Goal: Information Seeking & Learning: Find specific fact

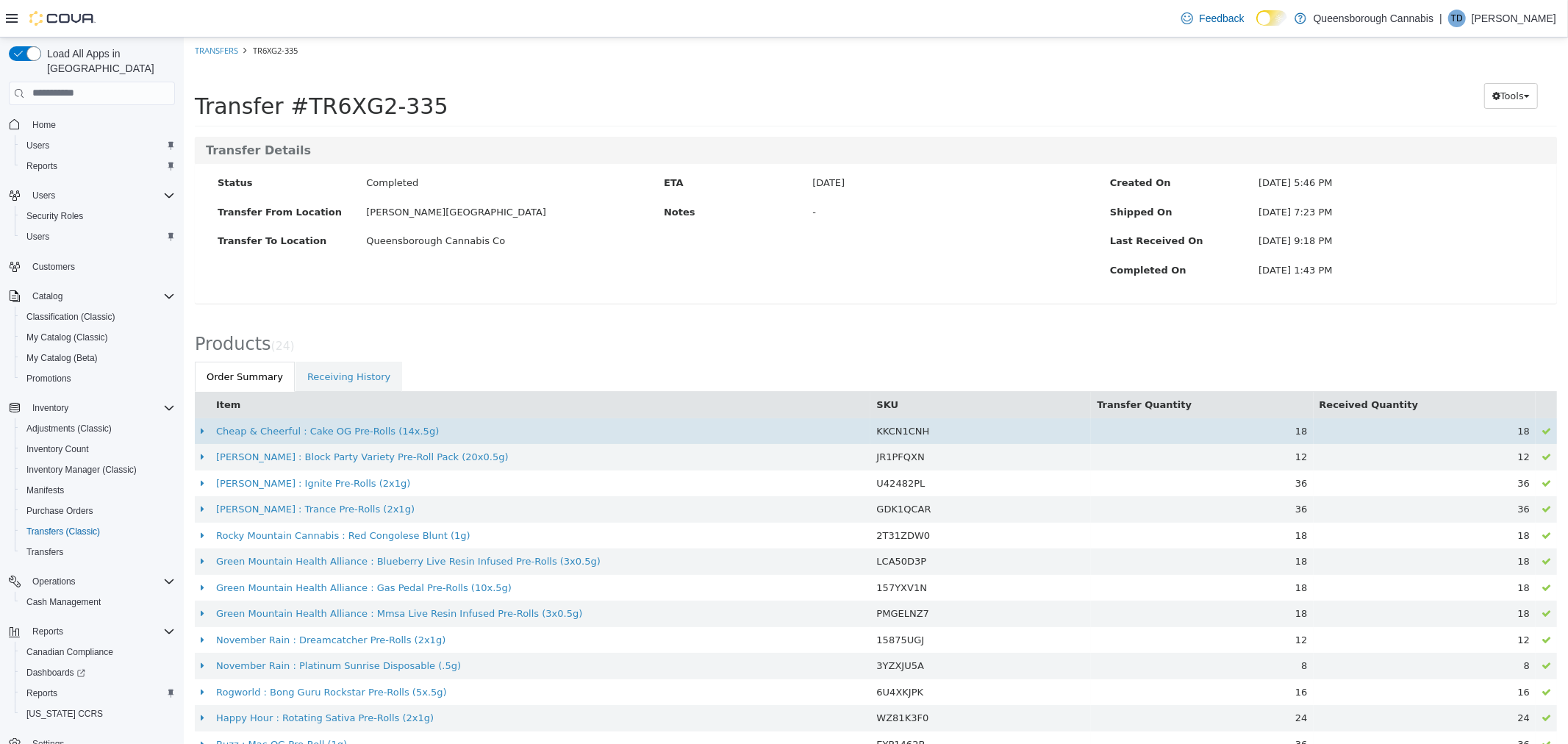
scroll to position [319, 0]
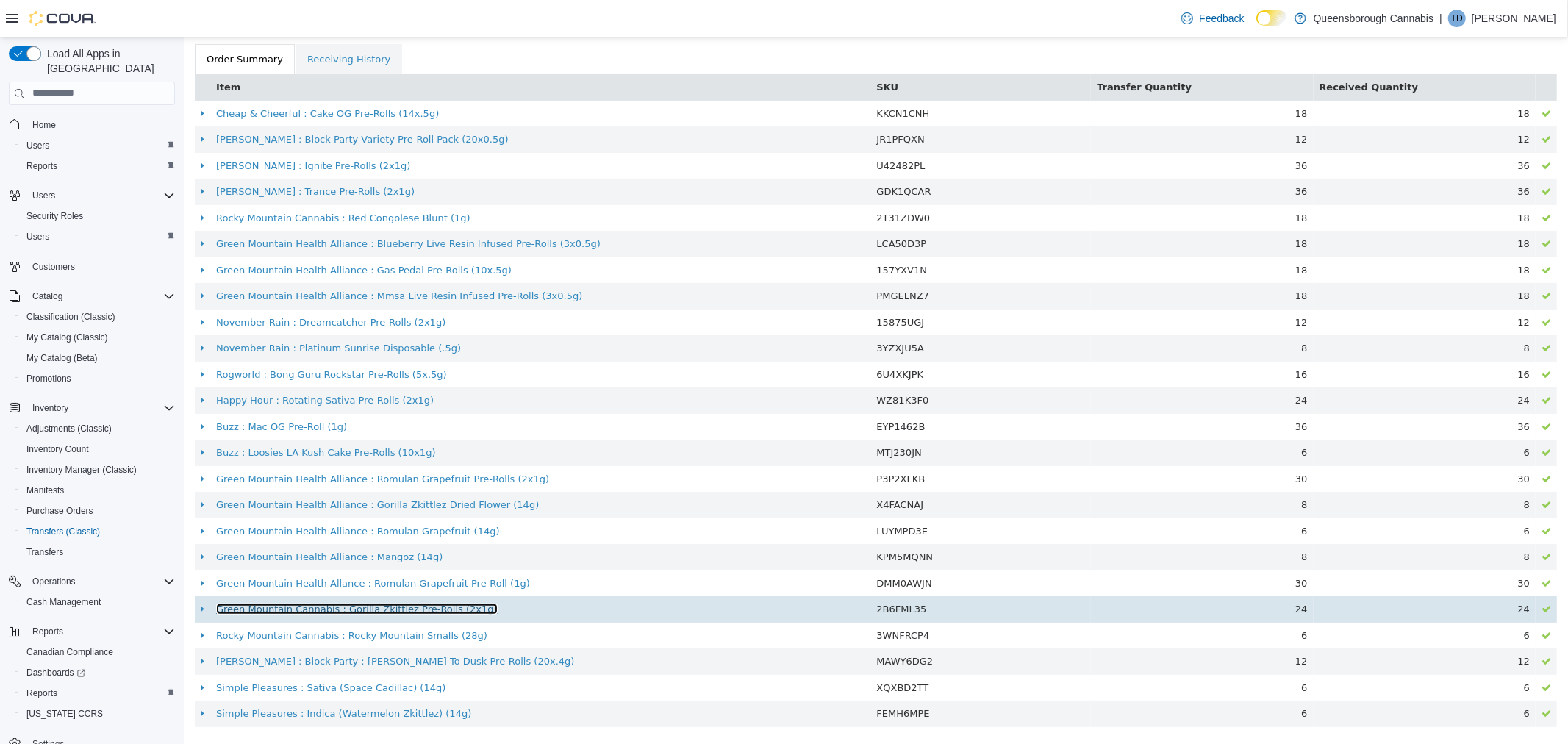
click at [334, 609] on link "Green Mountain Cannabis : Gorilla Zkittlez Pre-Rolls (2x1g)" at bounding box center [357, 608] width 282 height 11
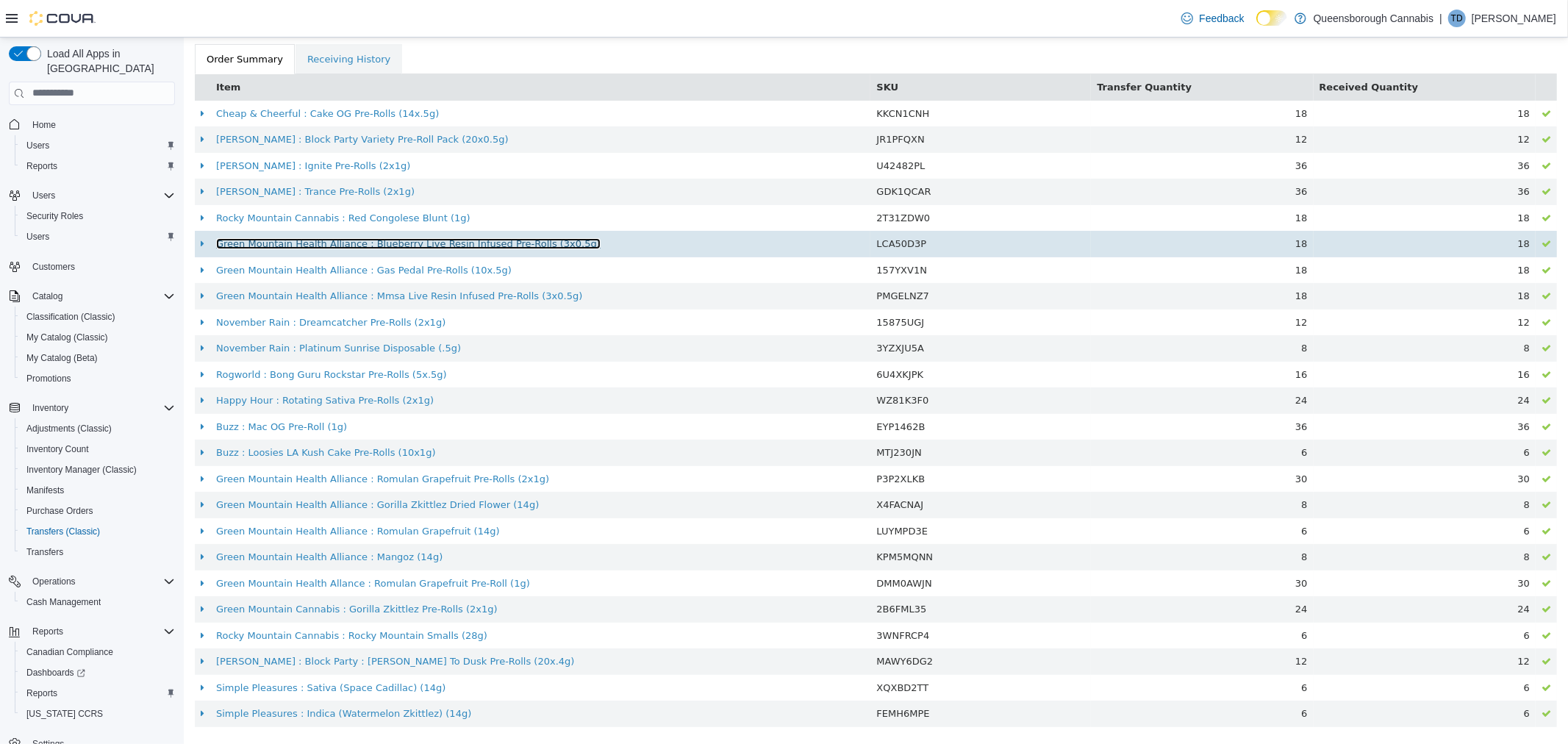
click at [302, 243] on link "Green Mountain Health Alliance : Blueberry Live Resin Infused Pre-Rolls (3x0.5g)" at bounding box center [408, 242] width 385 height 11
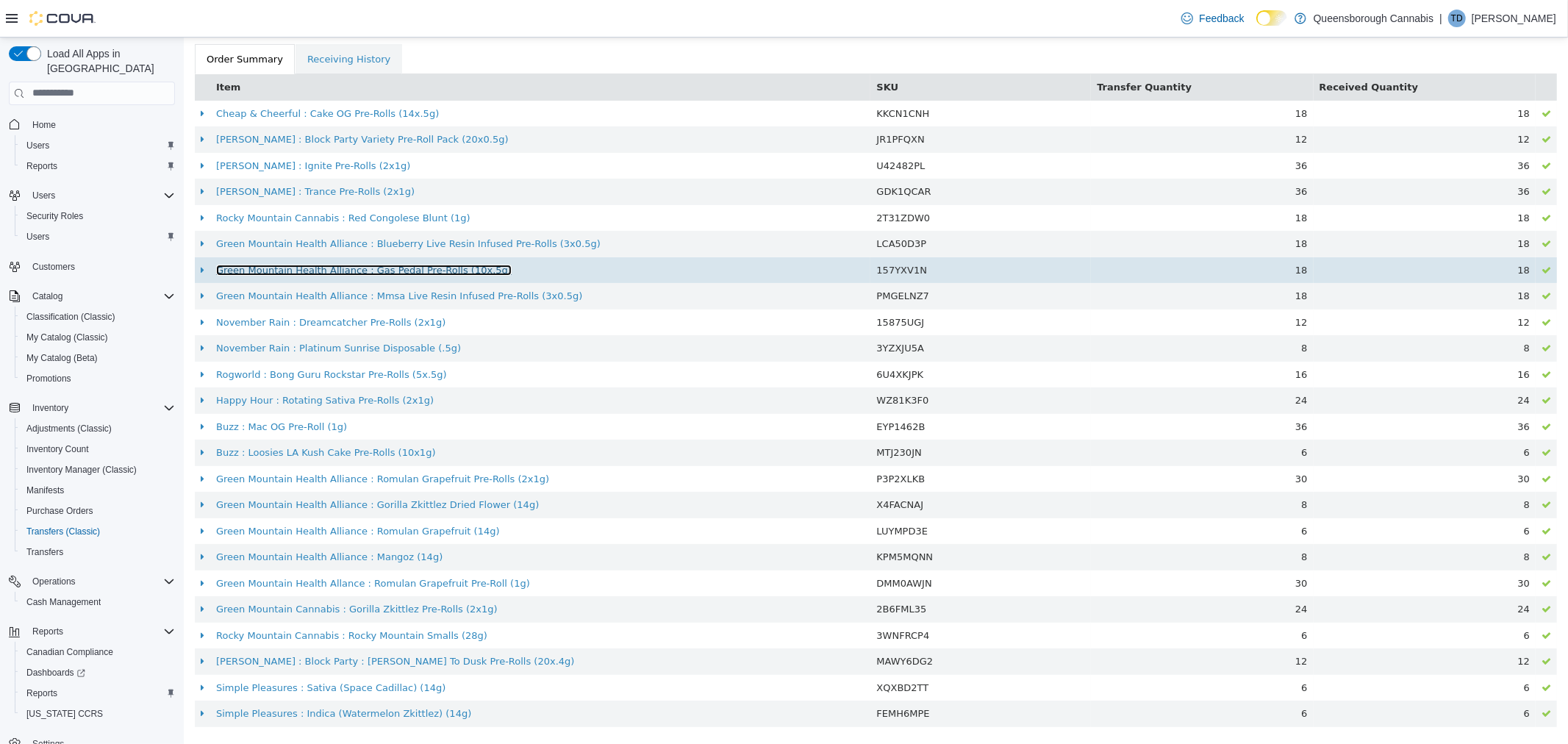
click at [377, 269] on link "Green Mountain Health Alliance : Gas Pedal Pre-Rolls (10x.5g)" at bounding box center [363, 269] width 296 height 11
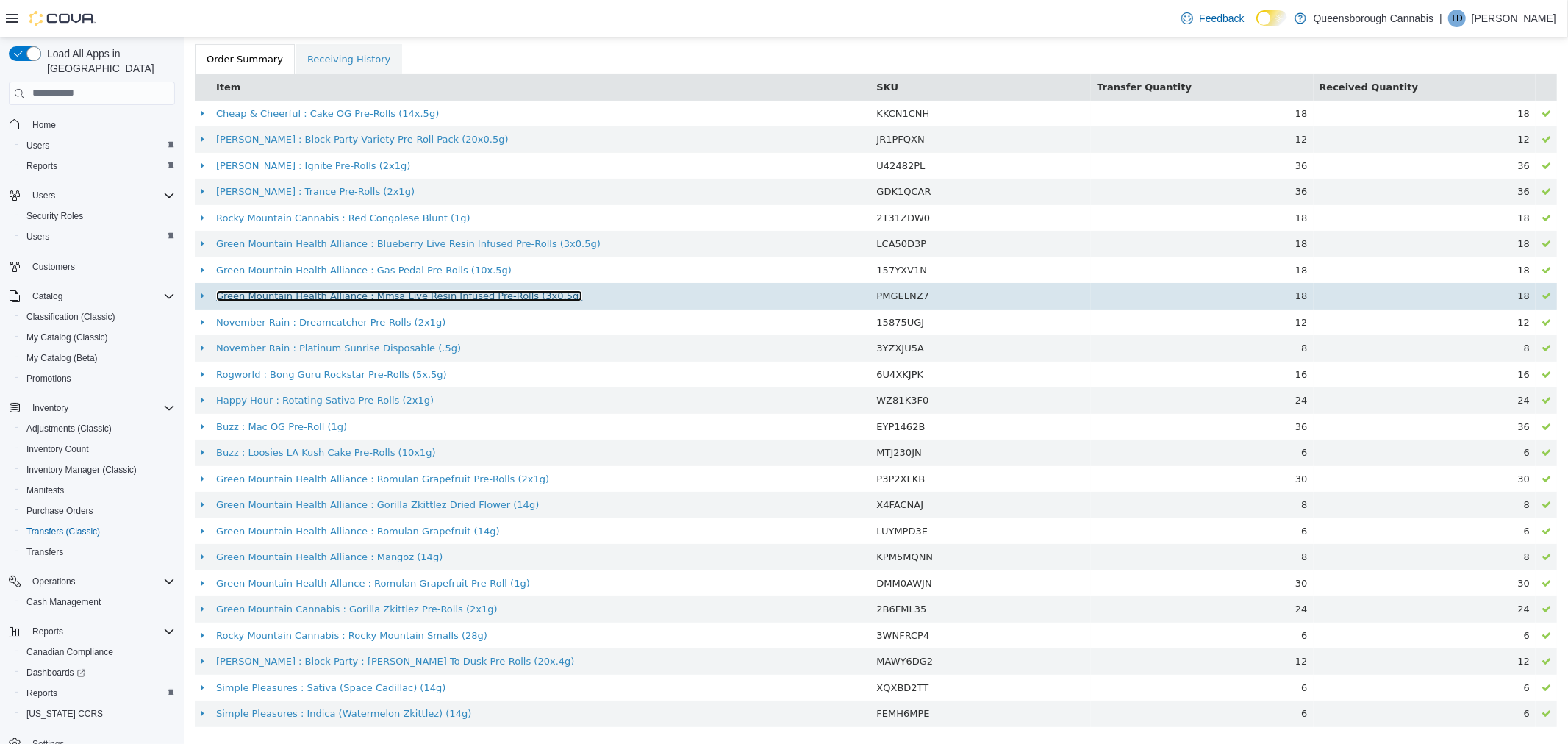
click at [349, 297] on link "Green Mountain Health Alliance : Mmsa Live Resin Infused Pre-Rolls (3x0.5g)" at bounding box center [399, 295] width 366 height 11
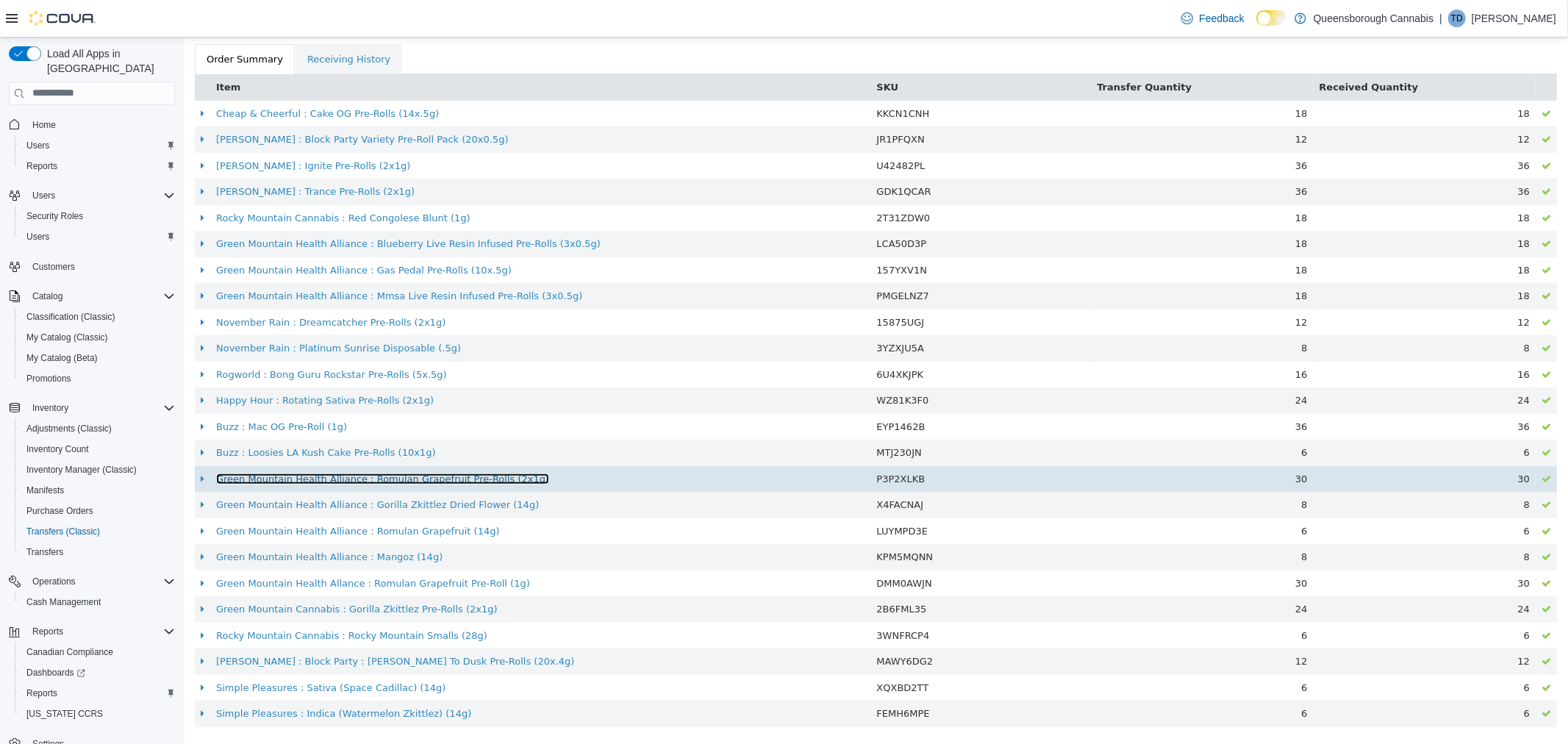
click at [297, 477] on link "Green Mountain Health Alliance : Romulan Grapefruit Pre-Rolls (2x1g)" at bounding box center [382, 478] width 333 height 11
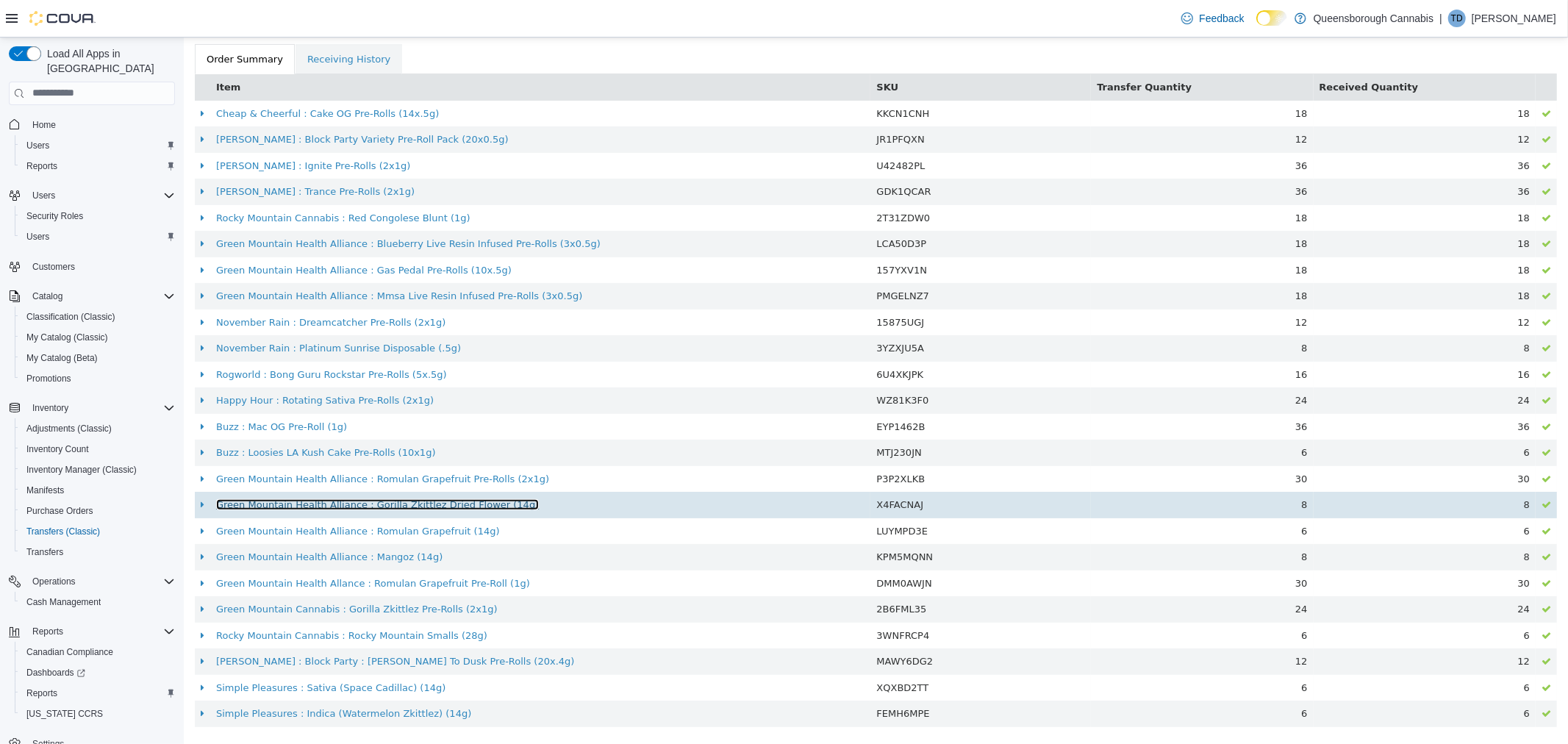
click at [375, 505] on link "Green Mountain Health Alliance : Gorilla Zkittlez Dried Flower (14g)" at bounding box center [377, 503] width 323 height 11
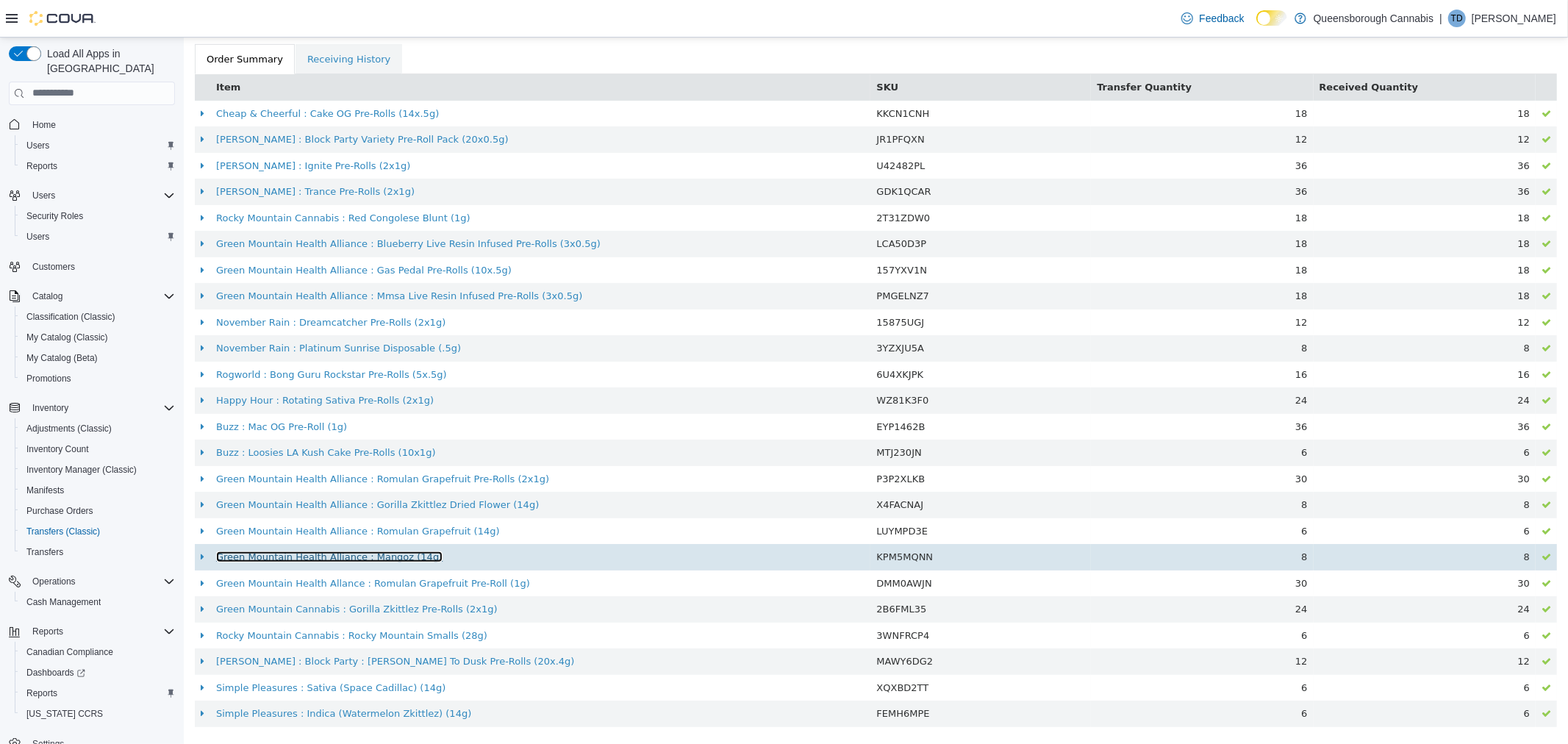
click at [314, 551] on link "Green Mountain Health Alliance : Mangoz (14g)" at bounding box center [329, 556] width 227 height 11
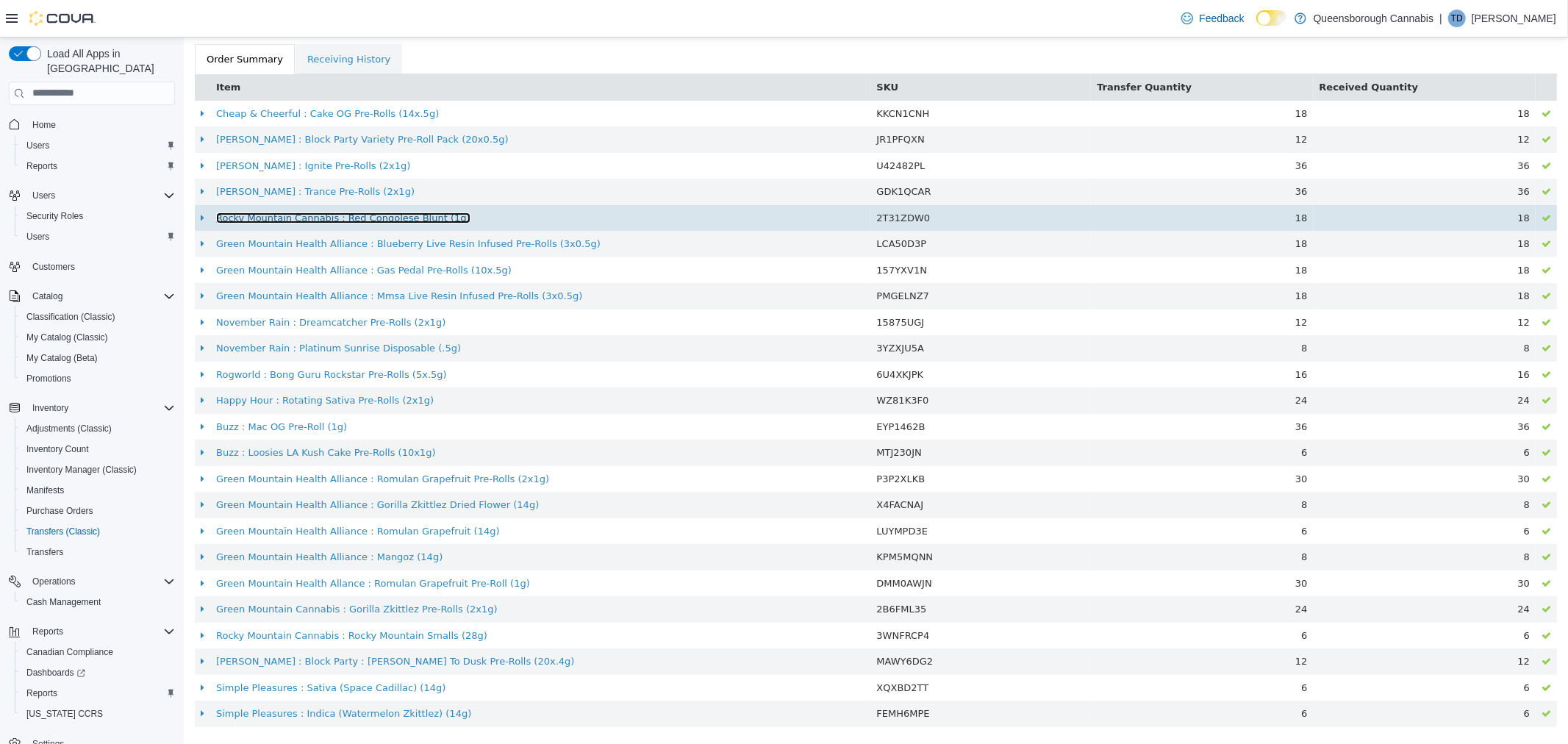
click at [369, 212] on link "Rocky Mountain Cannabis : Red Congolese Blunt (1g)" at bounding box center [343, 216] width 254 height 11
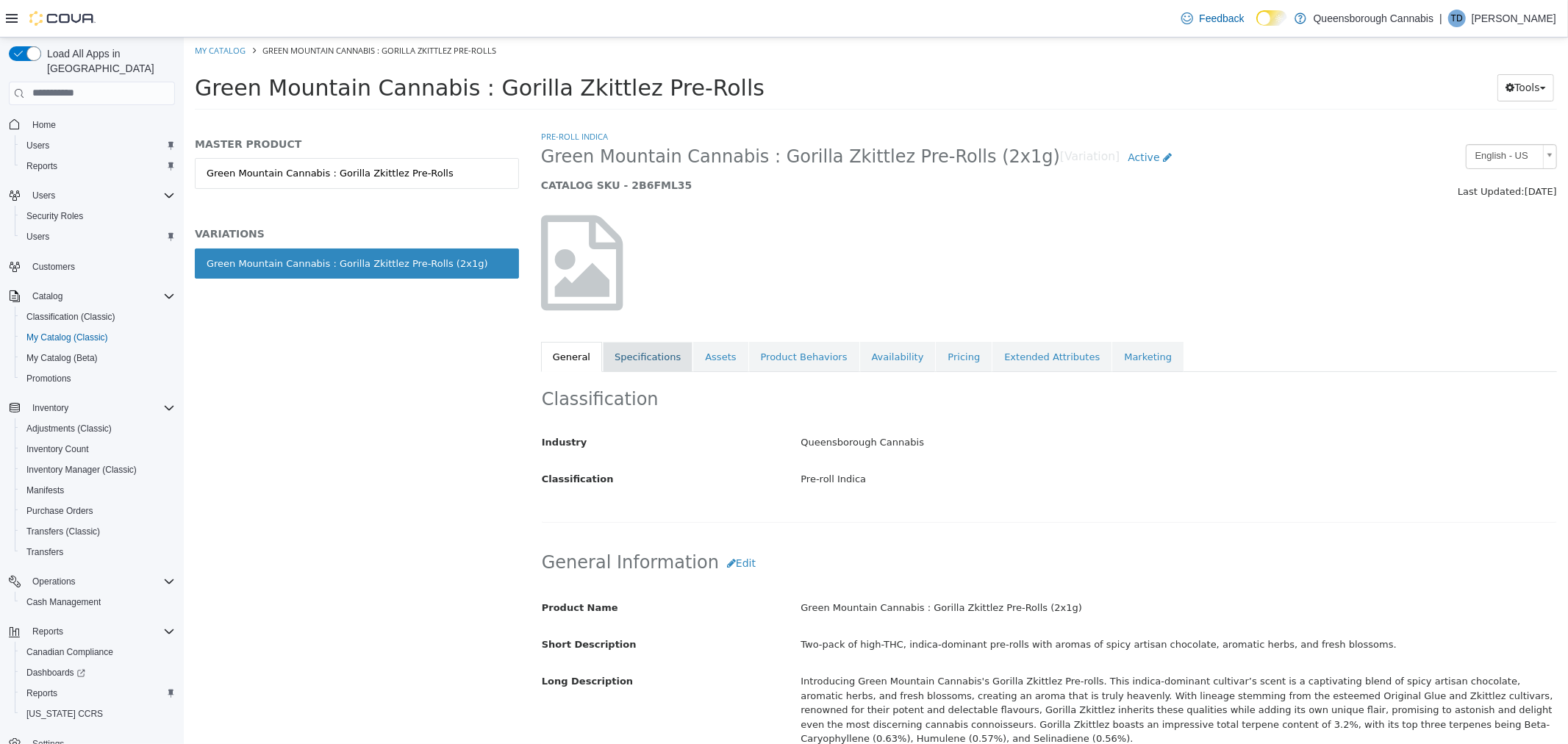
click at [618, 351] on link "Specifications" at bounding box center [647, 357] width 89 height 31
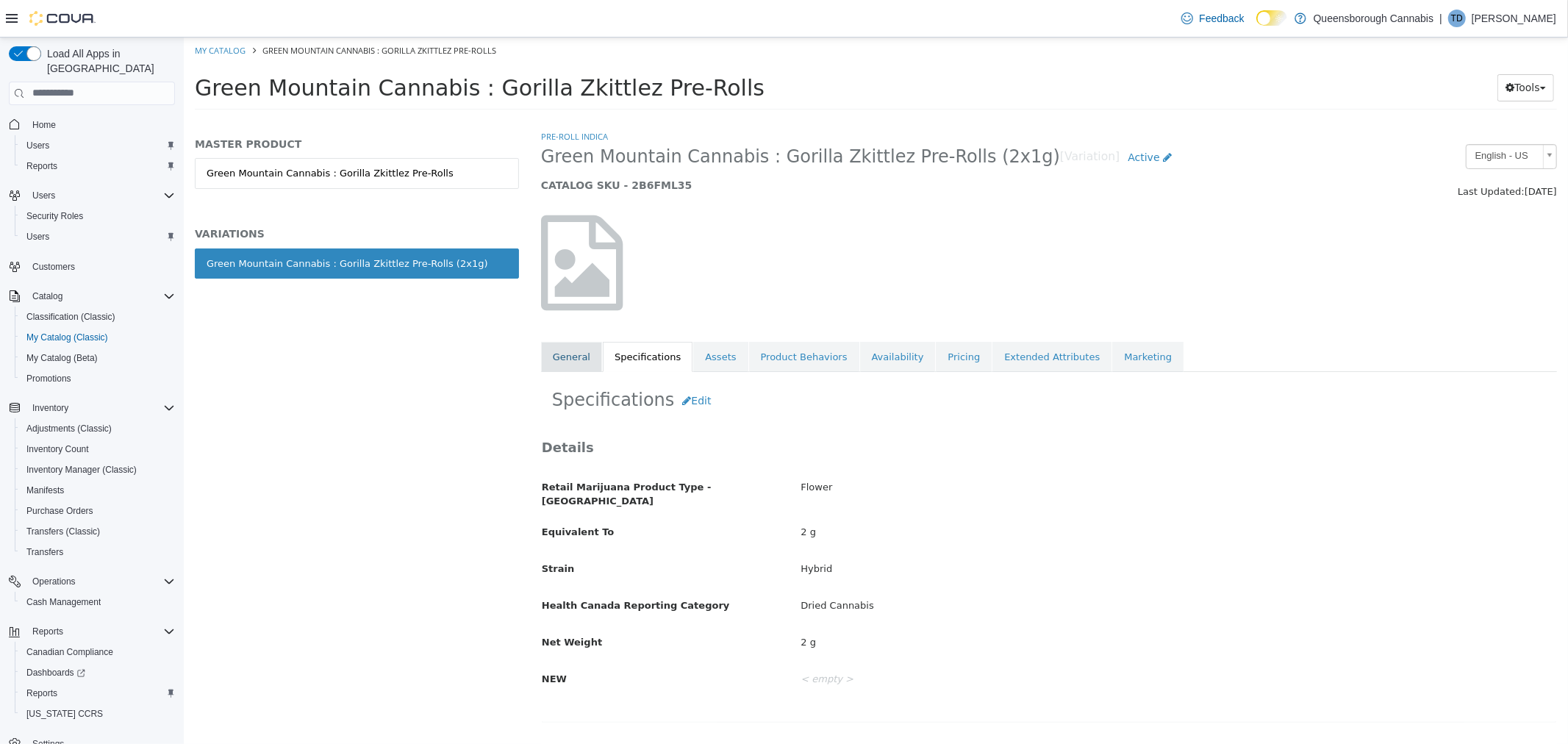
click at [569, 366] on link "General" at bounding box center [570, 357] width 61 height 31
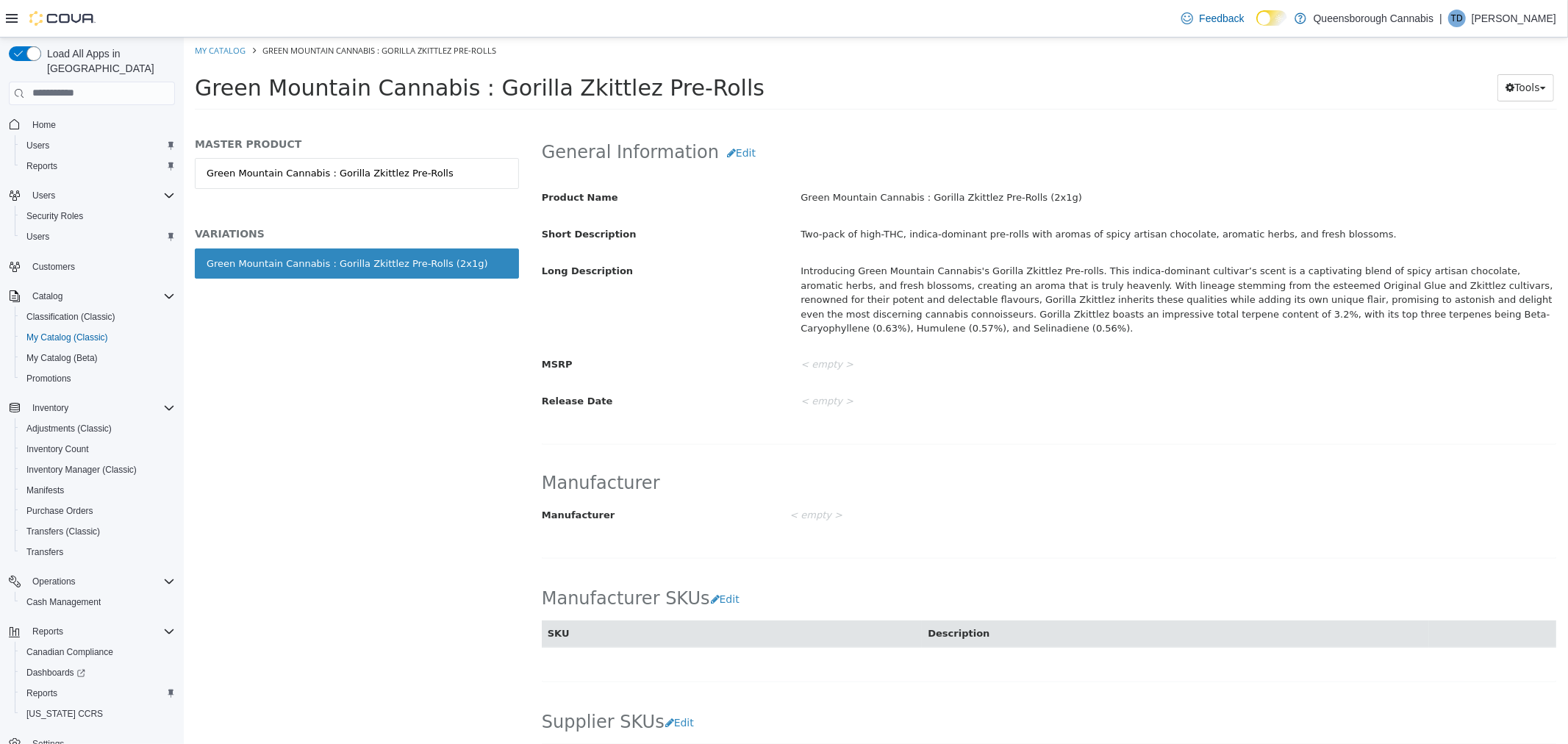
scroll to position [572, 0]
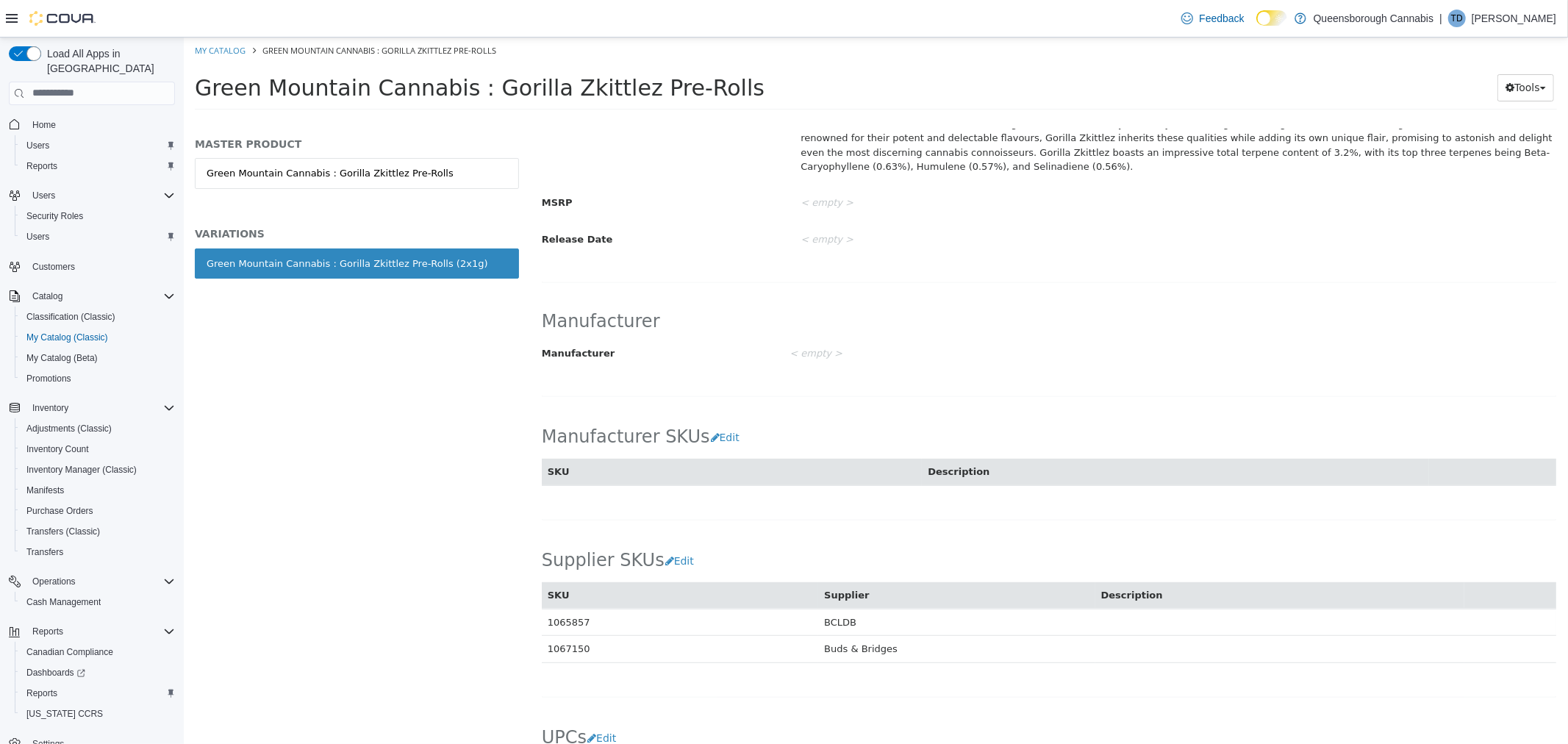
drag, startPoint x: 606, startPoint y: 633, endPoint x: 544, endPoint y: 643, distance: 62.8
click at [541, 644] on td "1067150" at bounding box center [680, 649] width 277 height 27
copy td "1067150"
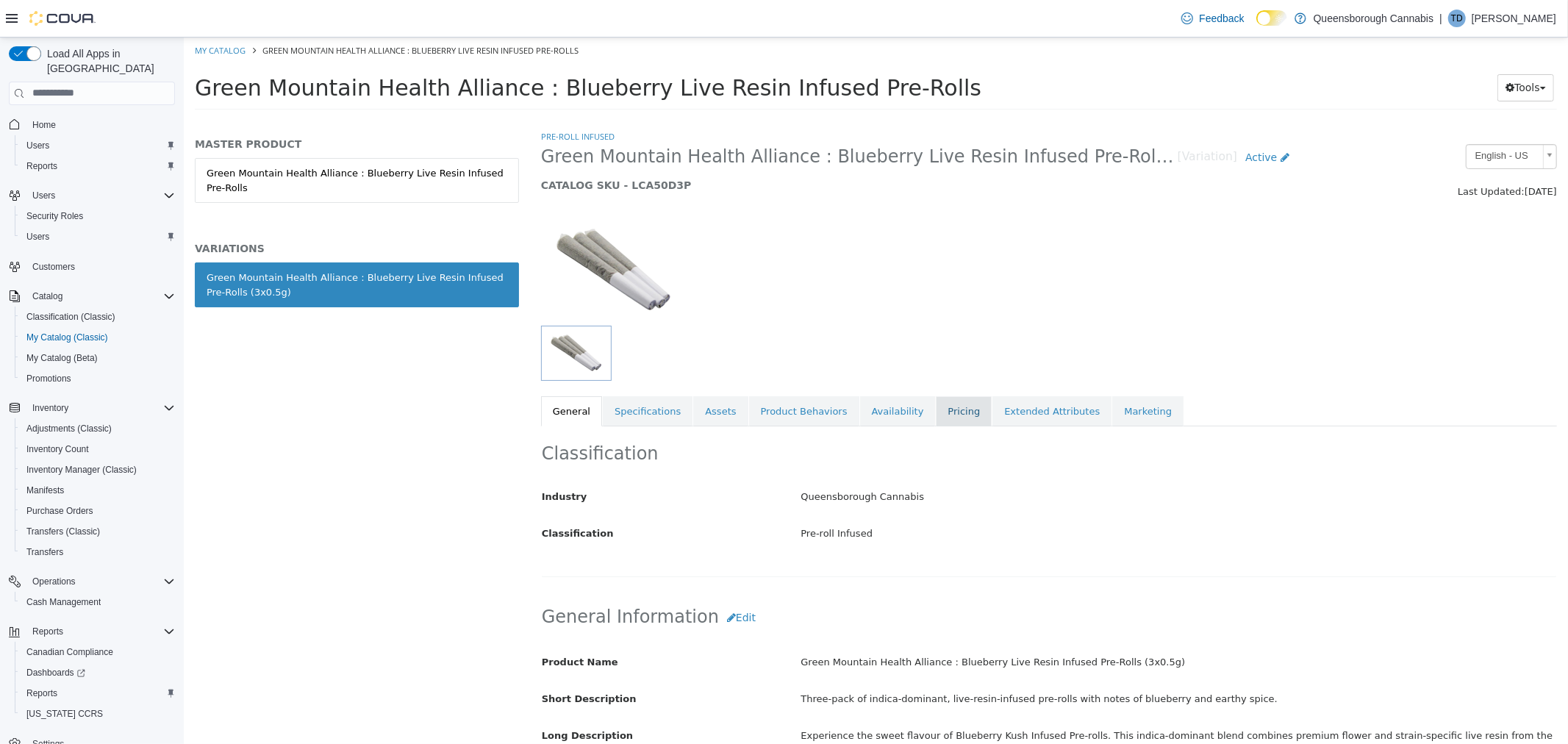
click at [935, 420] on link "Pricing" at bounding box center [962, 411] width 56 height 31
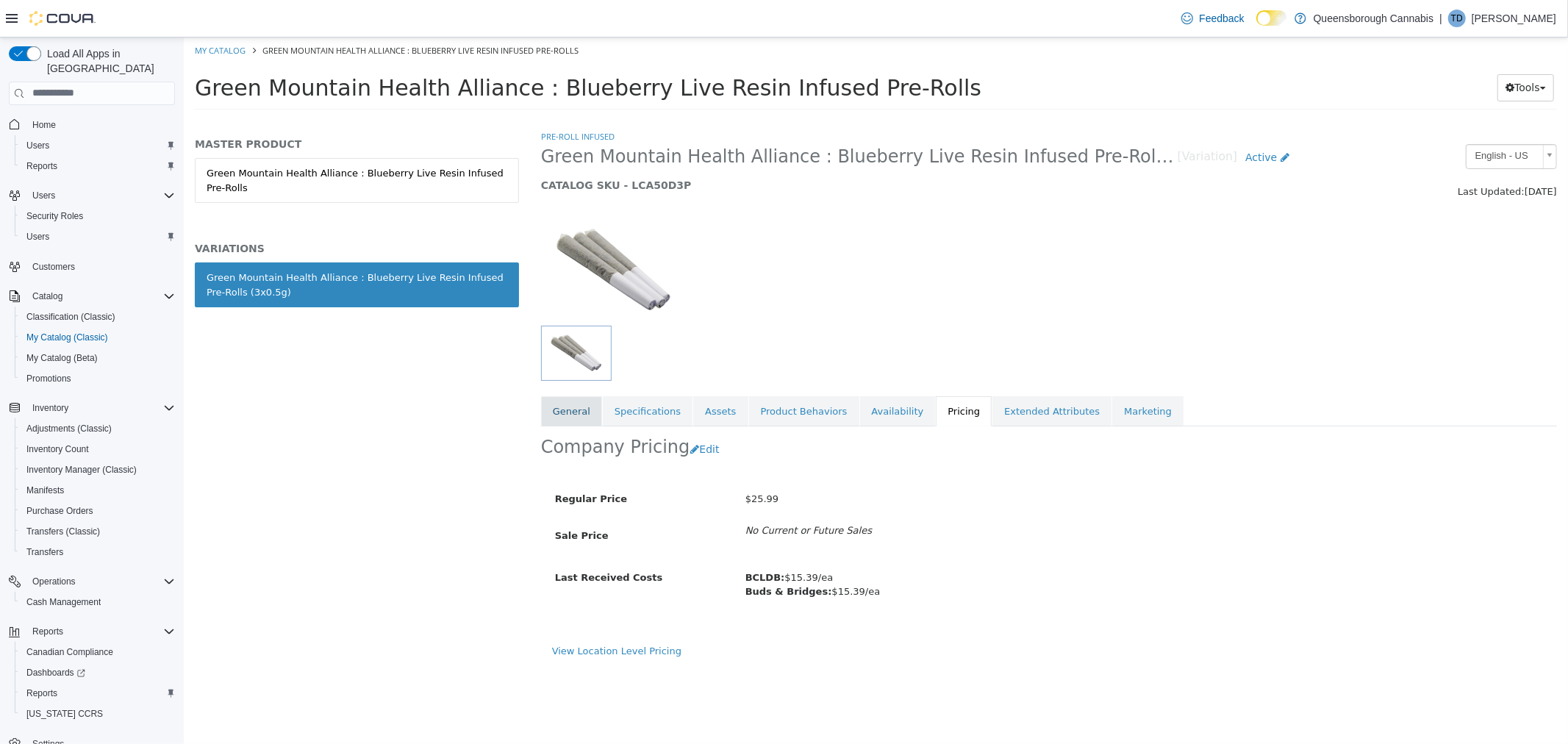
click at [584, 416] on link "General" at bounding box center [570, 411] width 61 height 31
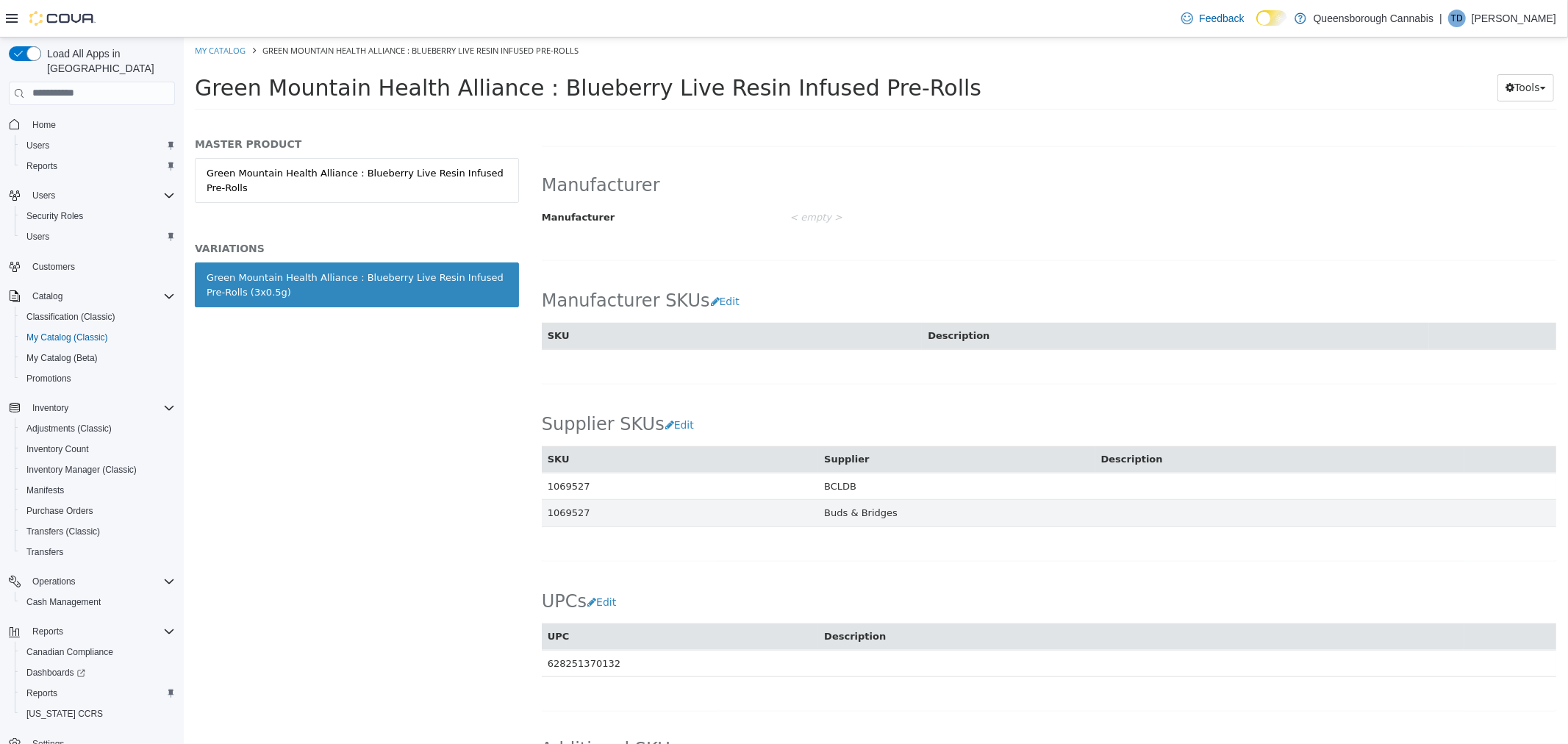
scroll to position [735, 0]
drag, startPoint x: 586, startPoint y: 512, endPoint x: 552, endPoint y: 514, distance: 34.1
click at [538, 517] on div "Pre-roll Infused Green Mountain Health Alliance : Blueberry Live Resin Infused …" at bounding box center [1048, 436] width 1038 height 614
click at [555, 512] on td "1069527" at bounding box center [680, 511] width 277 height 27
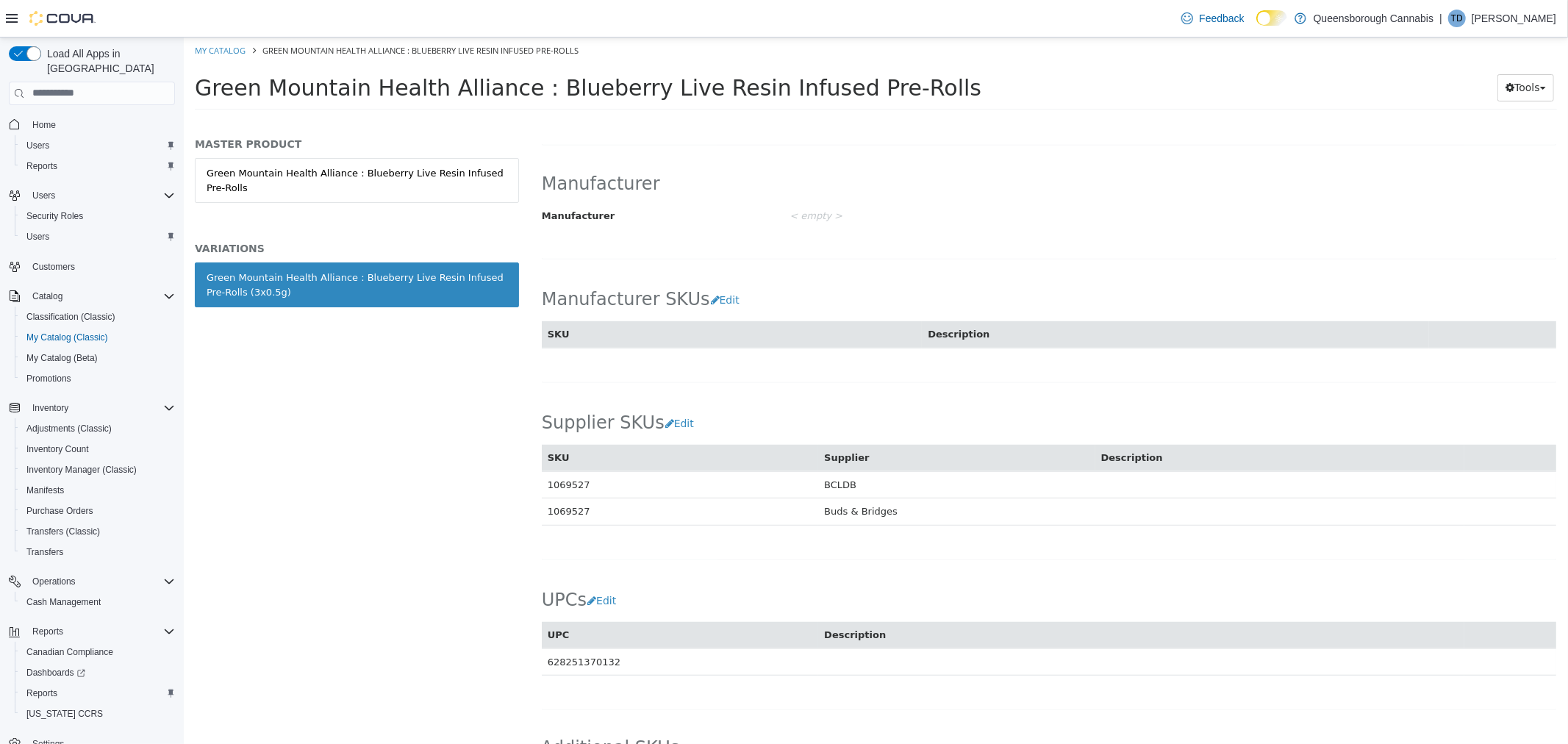
click at [592, 507] on td "1069527" at bounding box center [680, 511] width 277 height 27
click at [563, 520] on td "1069527" at bounding box center [680, 511] width 277 height 27
click at [604, 520] on td "1069527" at bounding box center [680, 511] width 277 height 27
click at [568, 512] on td "1069527" at bounding box center [680, 511] width 277 height 27
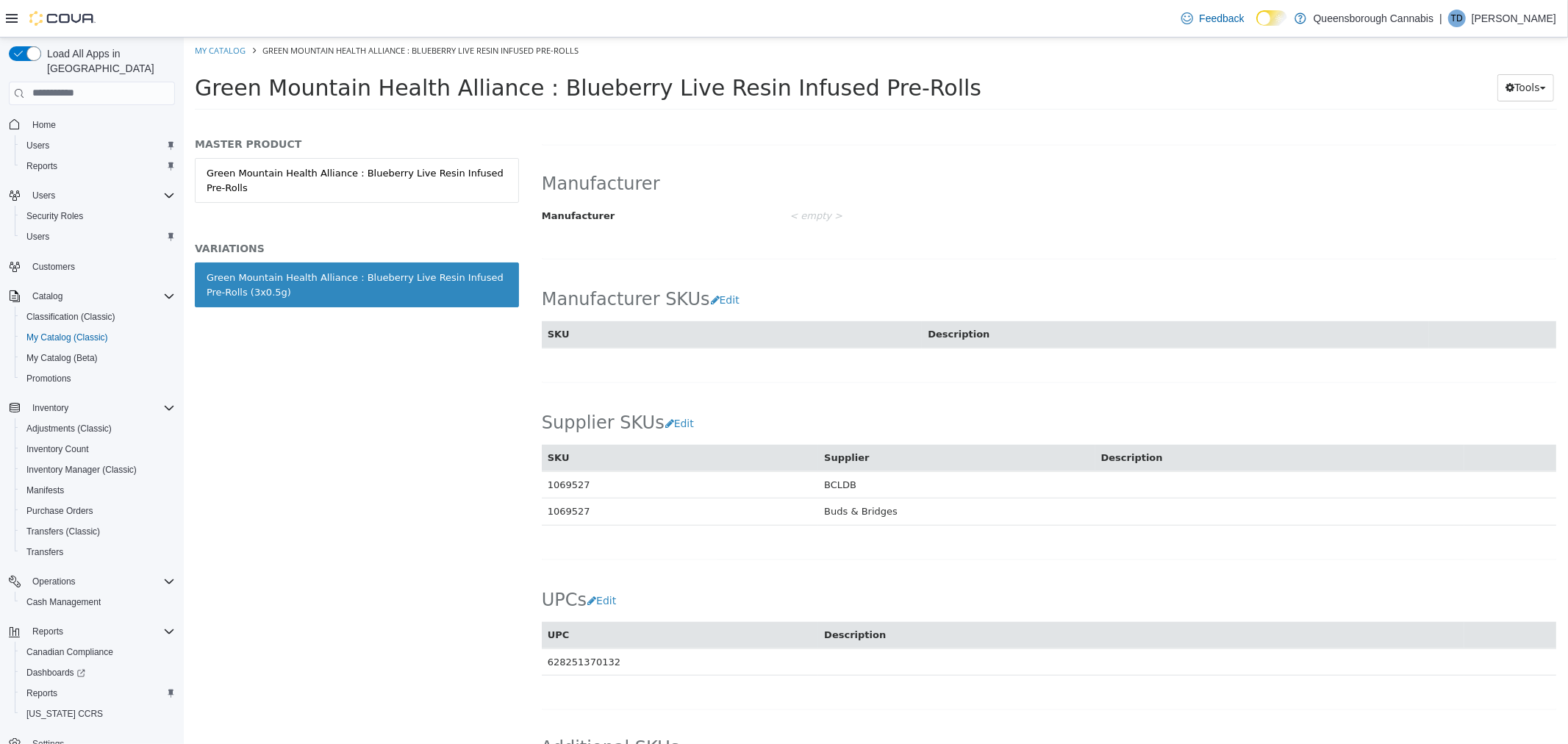
copy td "1069527"
click at [884, 232] on div "Manufacturer Manufacturer < empty > Cancel Save" at bounding box center [1048, 207] width 1016 height 103
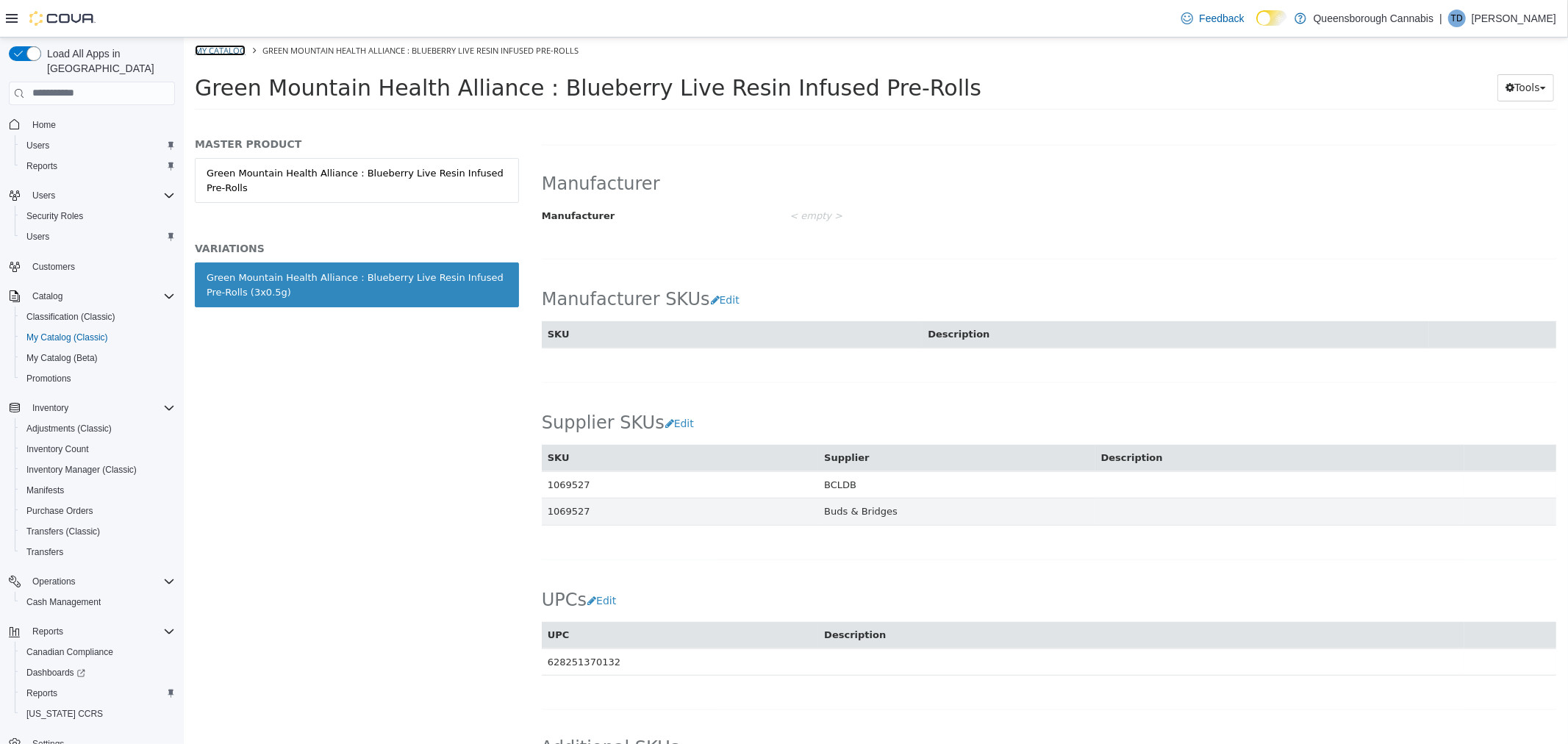
click at [206, 48] on link "My Catalog" at bounding box center [219, 49] width 51 height 11
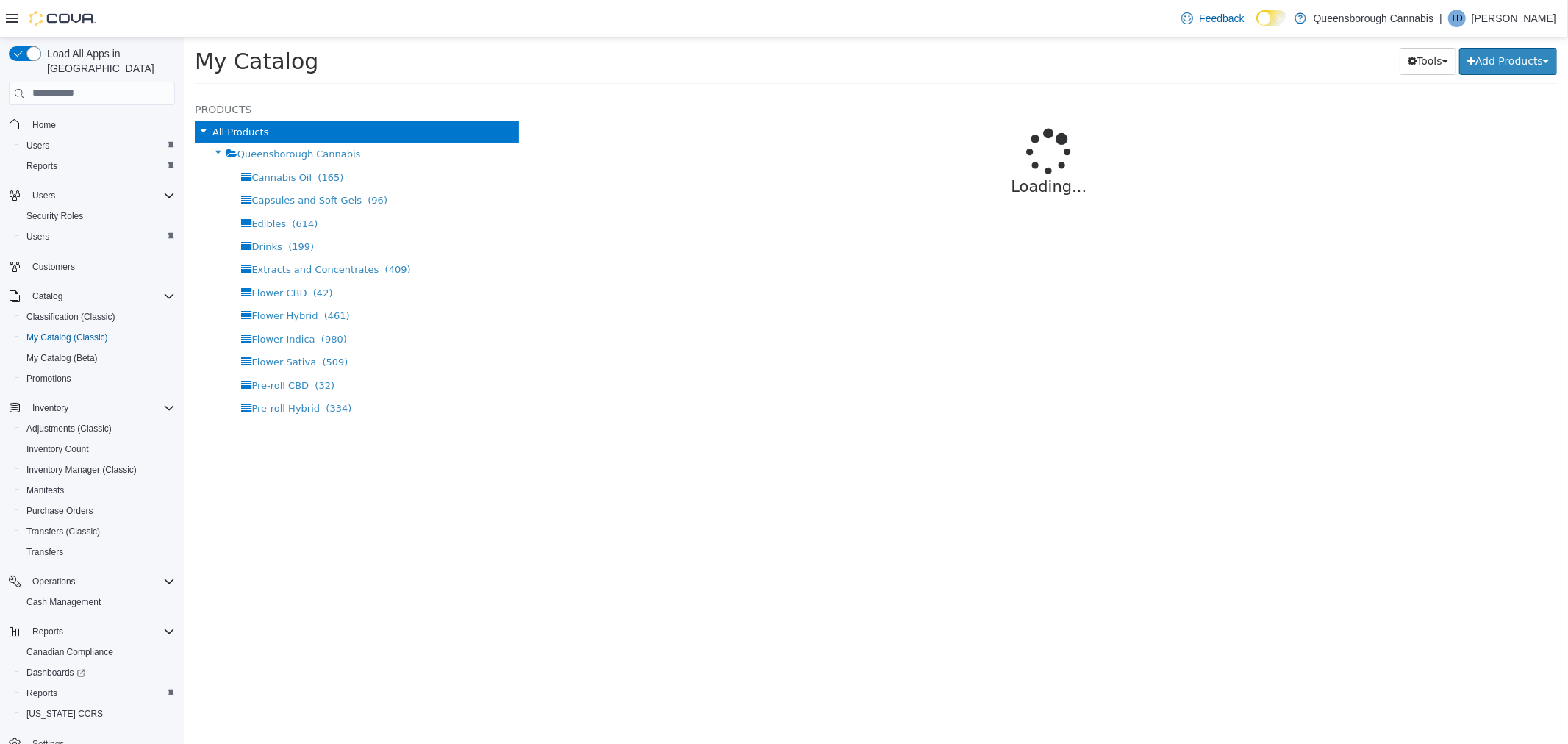
select select "**********"
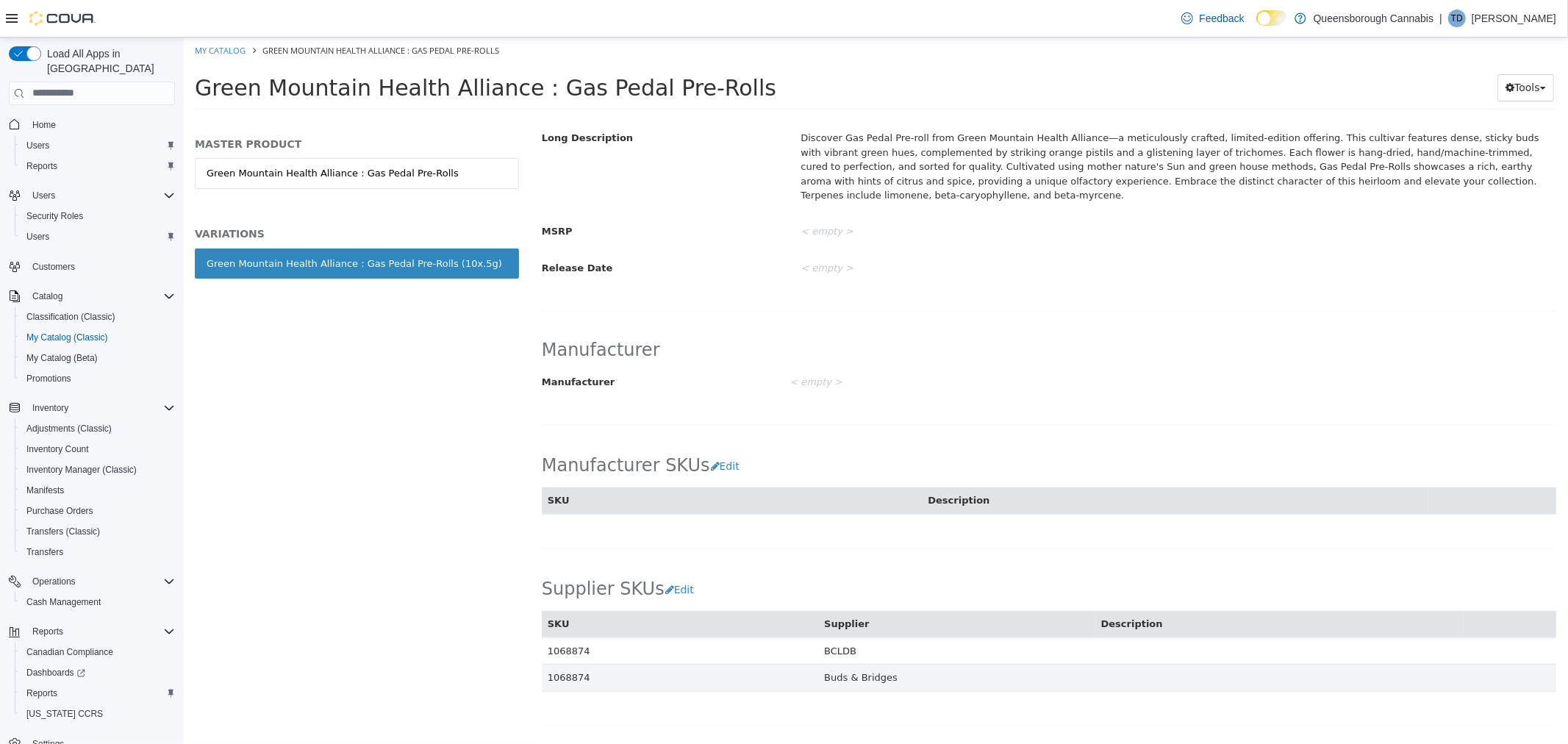
scroll to position [814, 0]
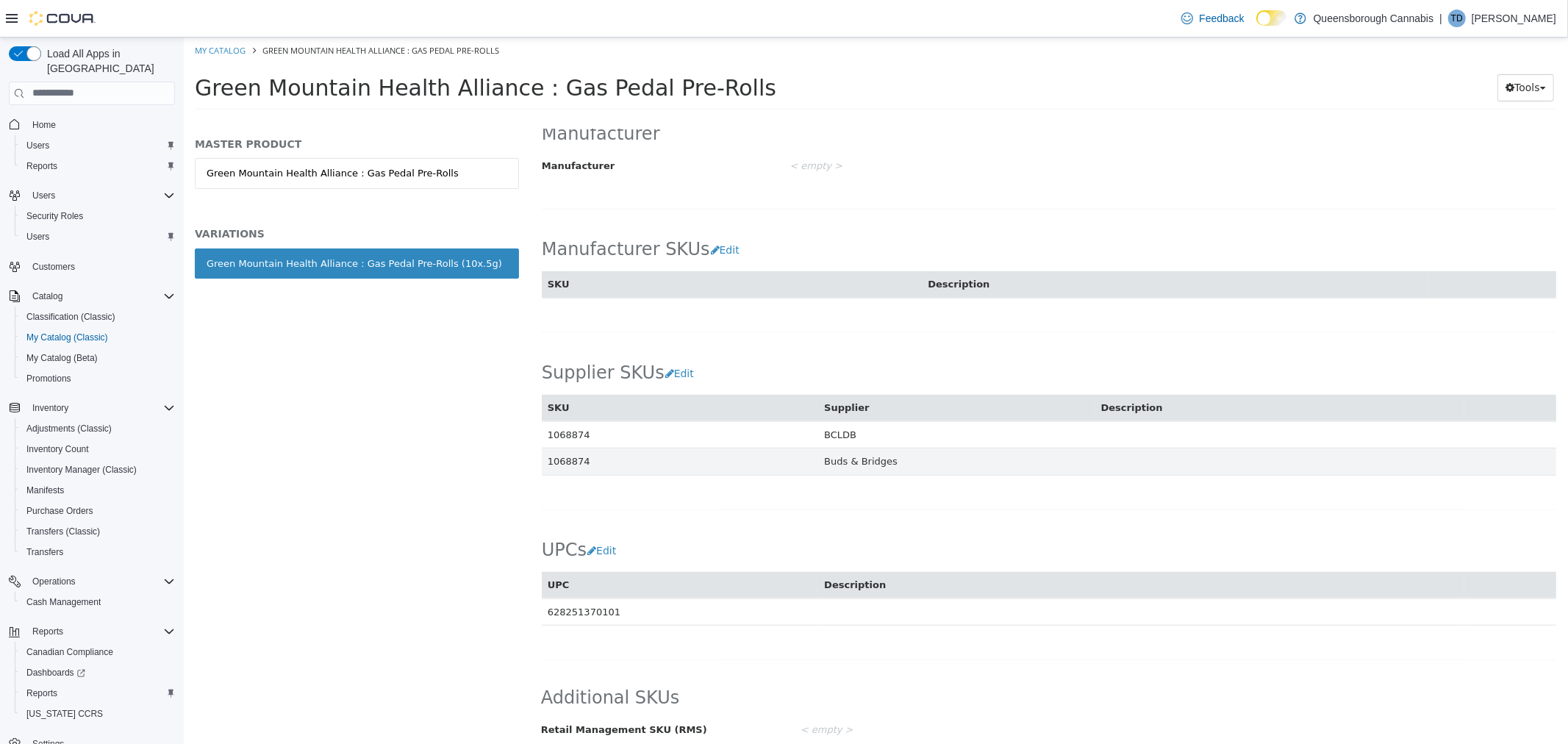
drag, startPoint x: 584, startPoint y: 451, endPoint x: 534, endPoint y: 442, distance: 50.8
click at [534, 442] on div "Pre-roll Hybrid Green Mountain Health Alliance : Gas Pedal Pre-Rolls (10x.5g) […" at bounding box center [1048, 436] width 1038 height 614
click at [558, 448] on td "1068874" at bounding box center [680, 461] width 277 height 27
click at [563, 449] on td "1068874" at bounding box center [680, 461] width 277 height 27
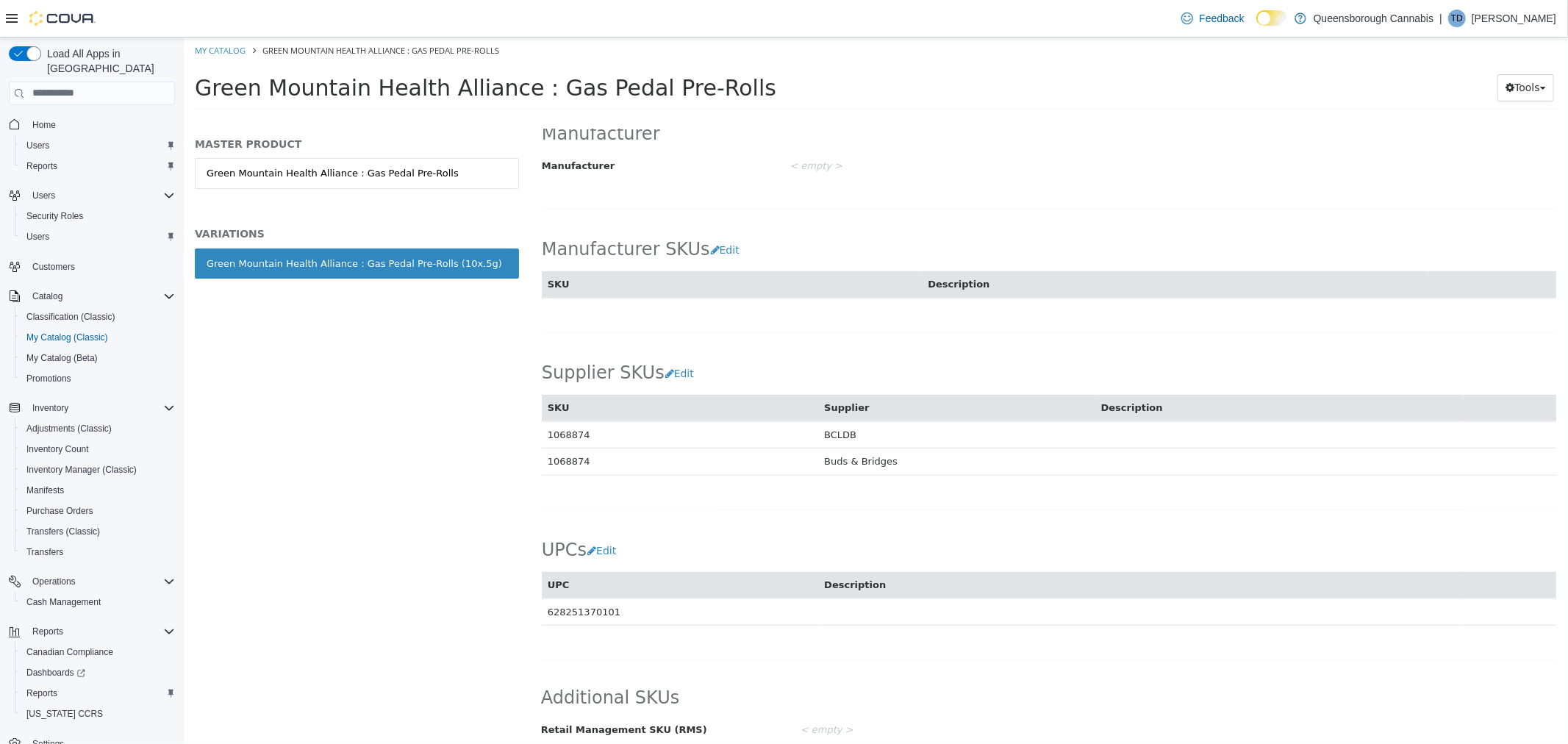
copy td "1068874"
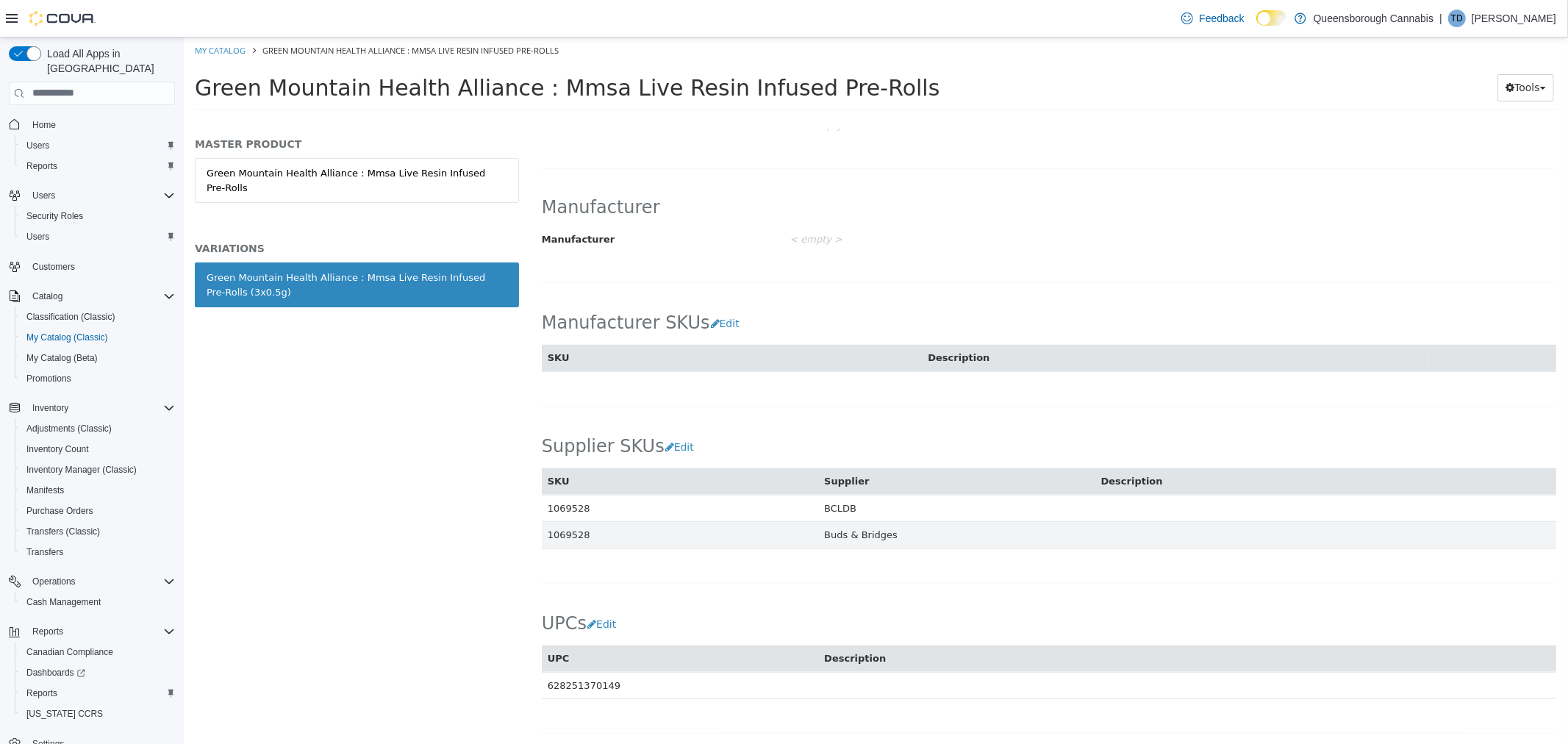
scroll to position [800, 0]
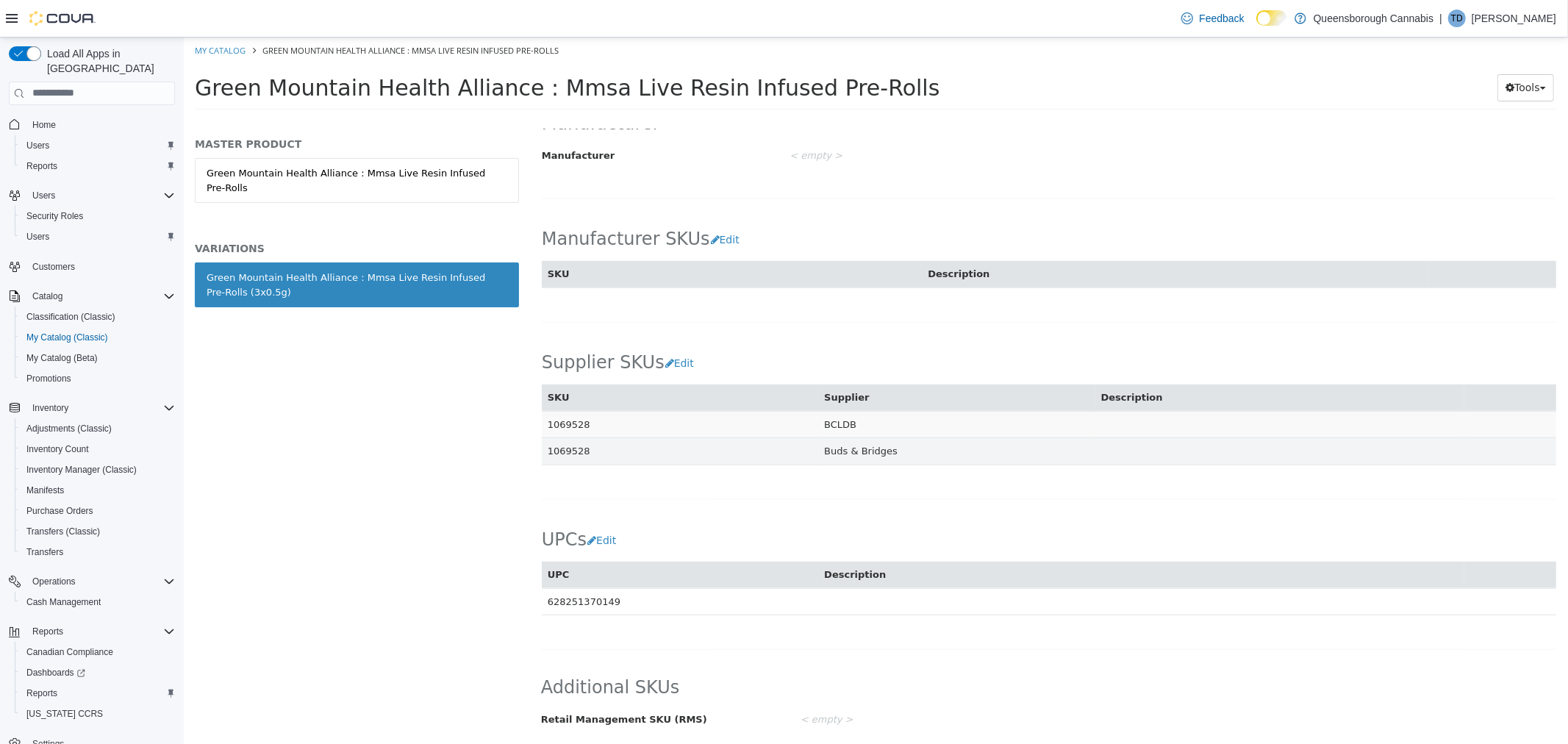
click at [569, 418] on td "1069528" at bounding box center [680, 424] width 277 height 27
copy td "1069528"
click at [680, 151] on label "Manufacturer" at bounding box center [660, 152] width 259 height 20
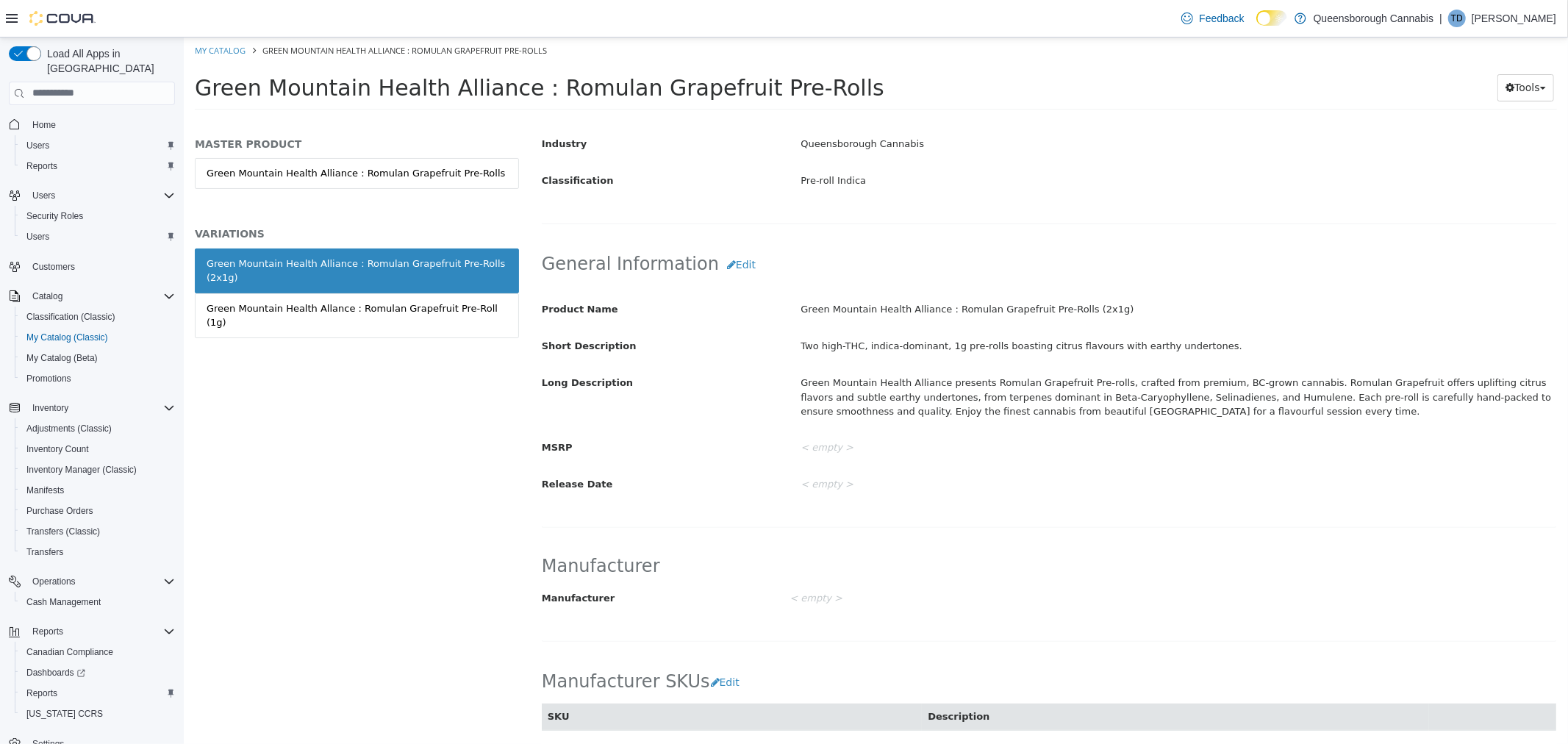
scroll to position [571, 0]
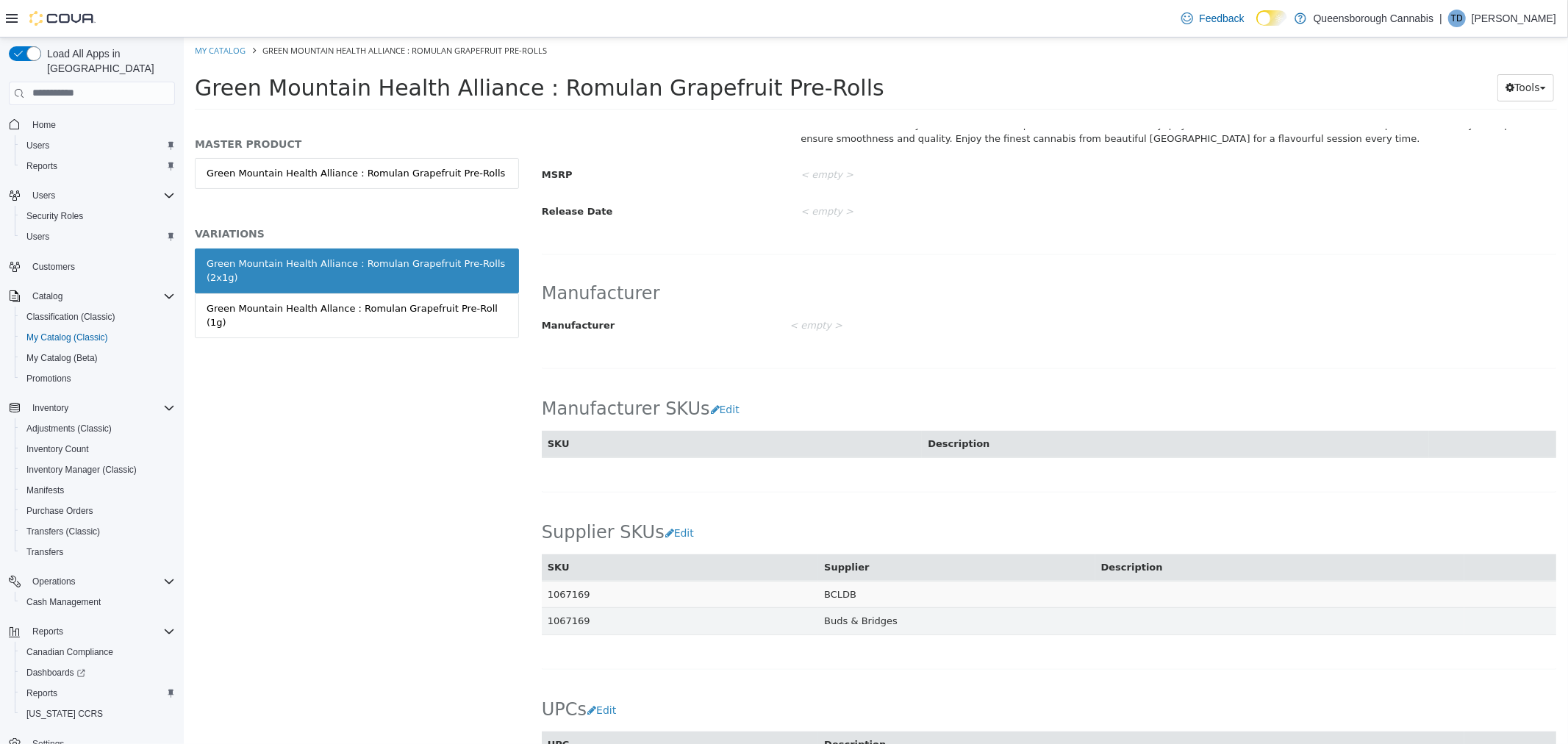
click at [566, 598] on td "1067169" at bounding box center [680, 594] width 277 height 27
copy td "1067169"
click at [377, 301] on div "Green Mountain Health Allance : Romulan Grapefruit Pre-Roll (1g)" at bounding box center [357, 314] width 301 height 28
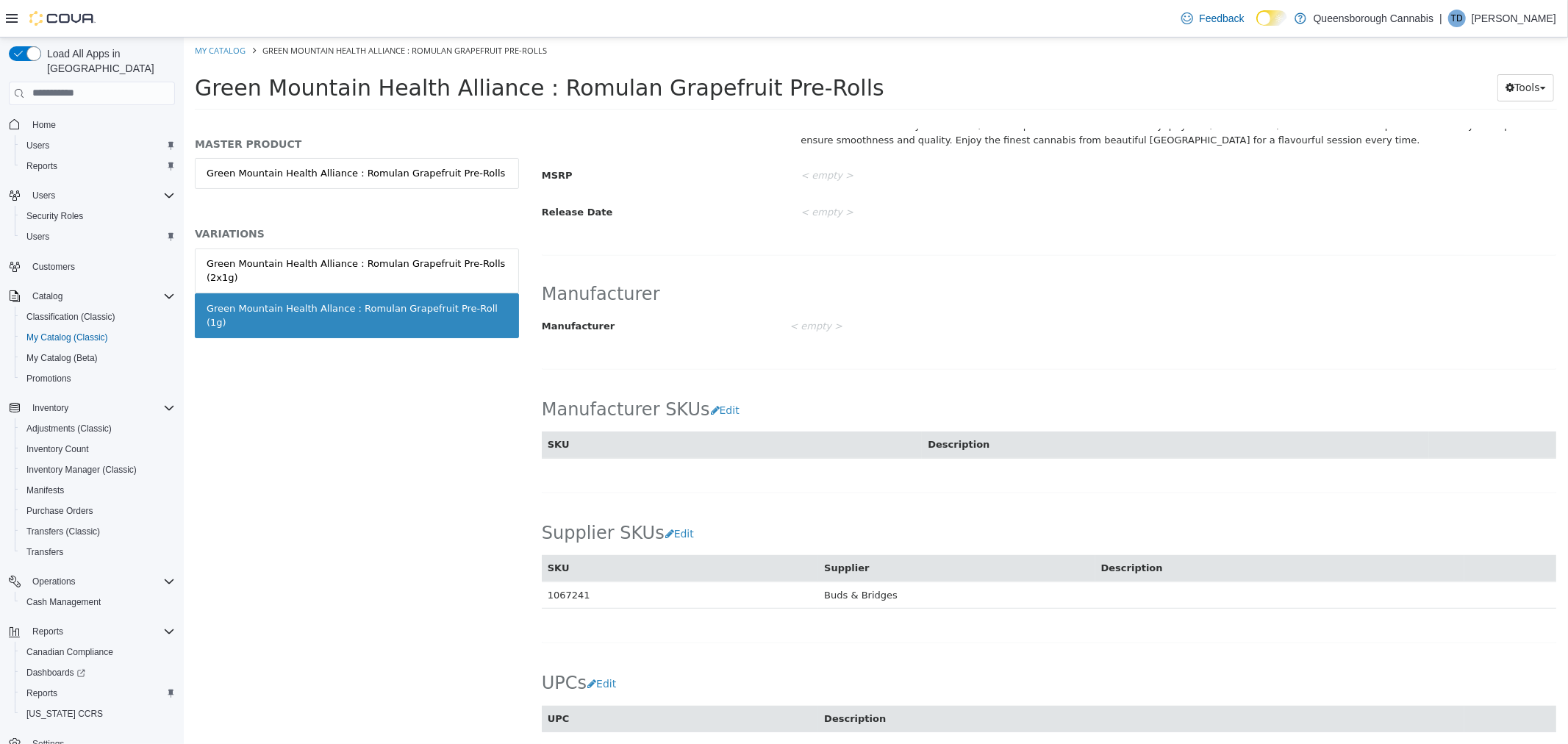
scroll to position [569, 0]
click at [570, 599] on td "1067241" at bounding box center [680, 596] width 277 height 27
copy td "1067241"
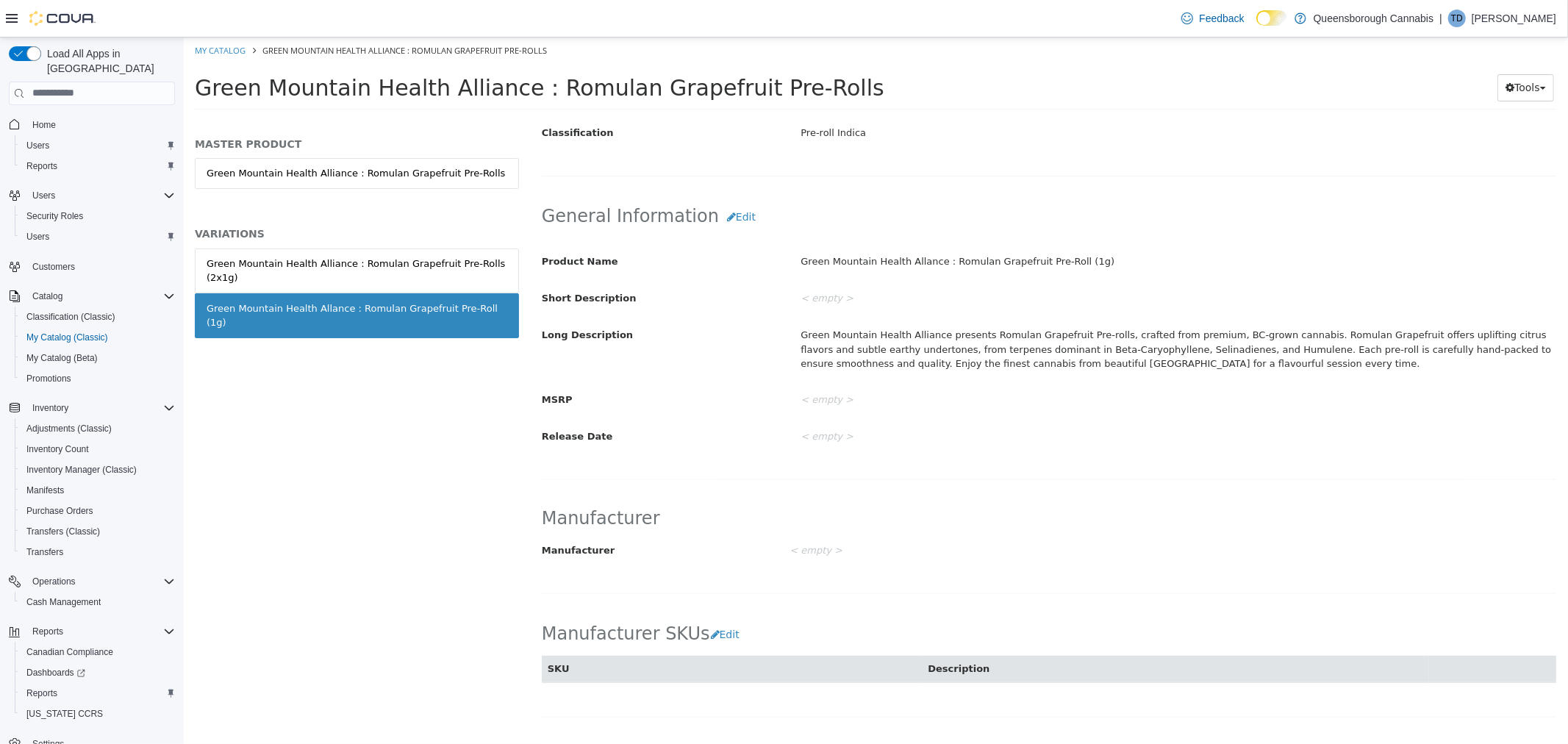
scroll to position [324, 0]
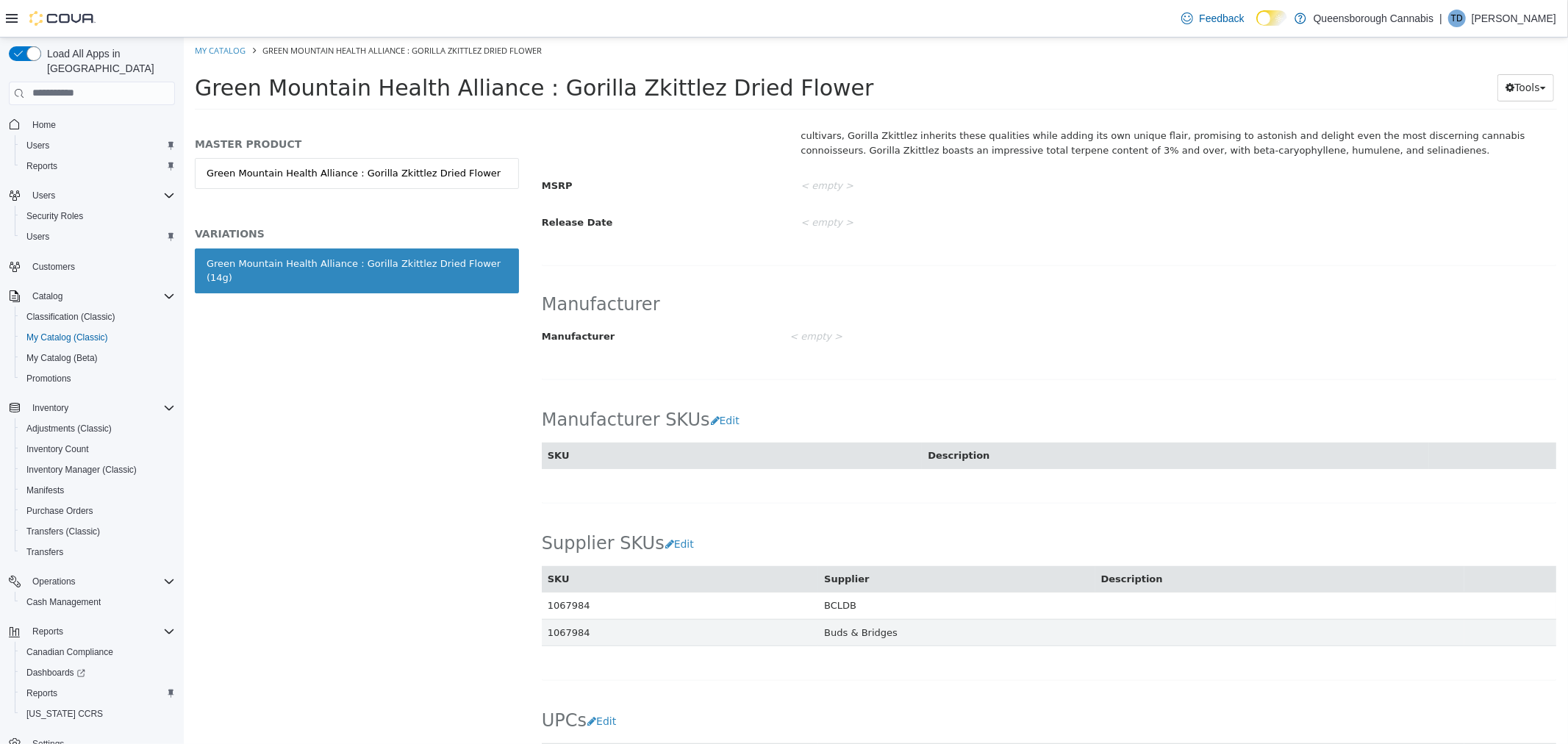
scroll to position [653, 0]
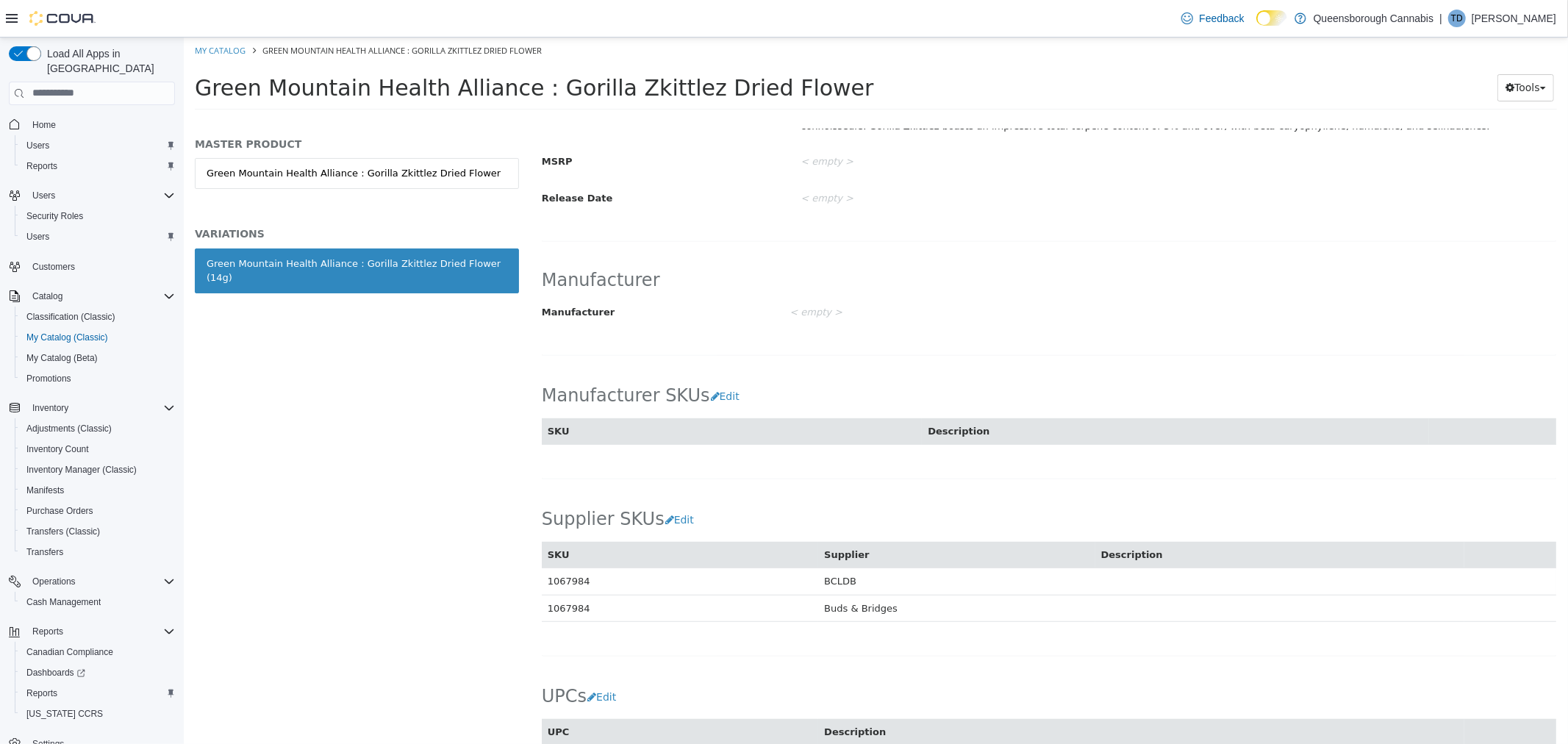
click at [564, 611] on td "1067984" at bounding box center [680, 607] width 277 height 27
copy td "1067984"
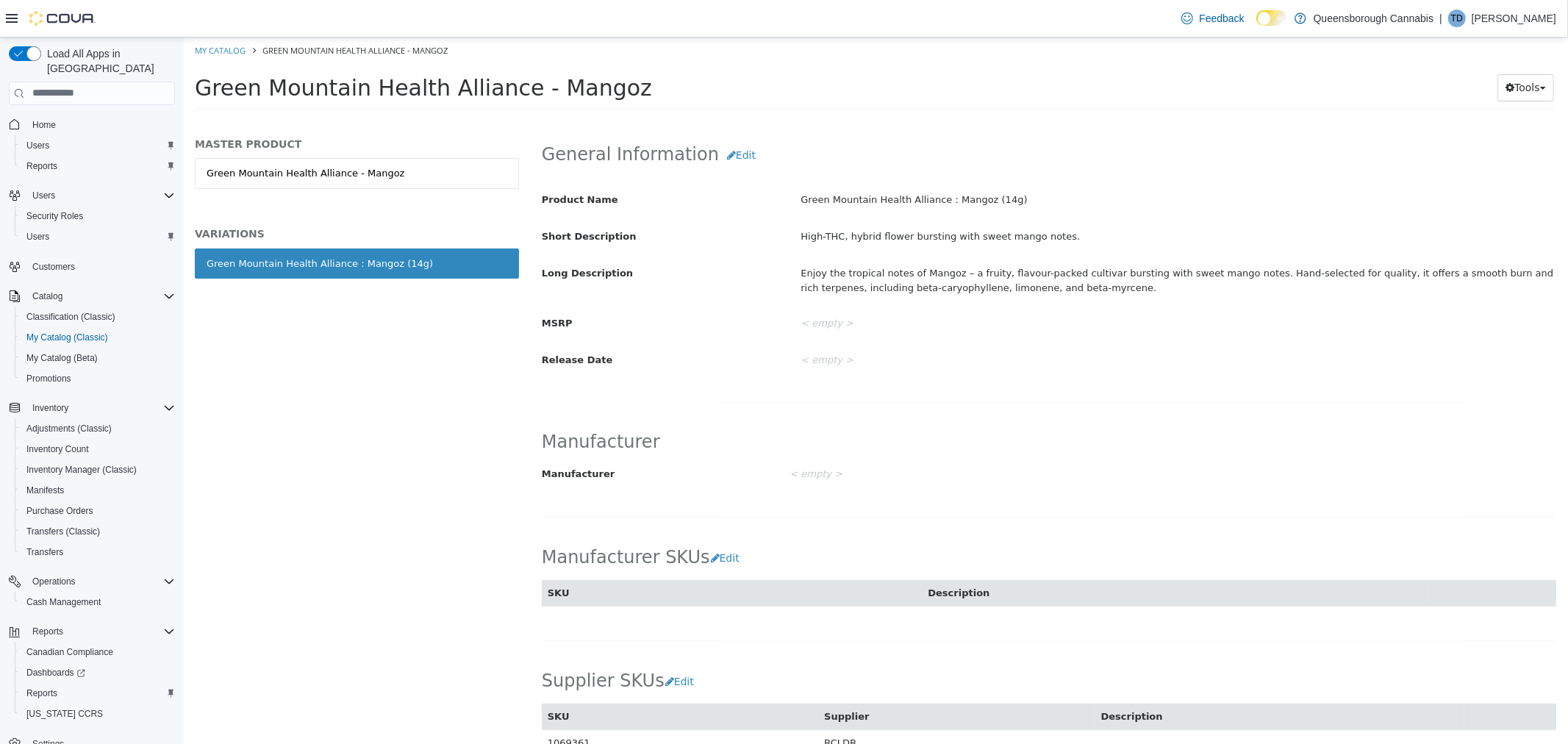
scroll to position [653, 0]
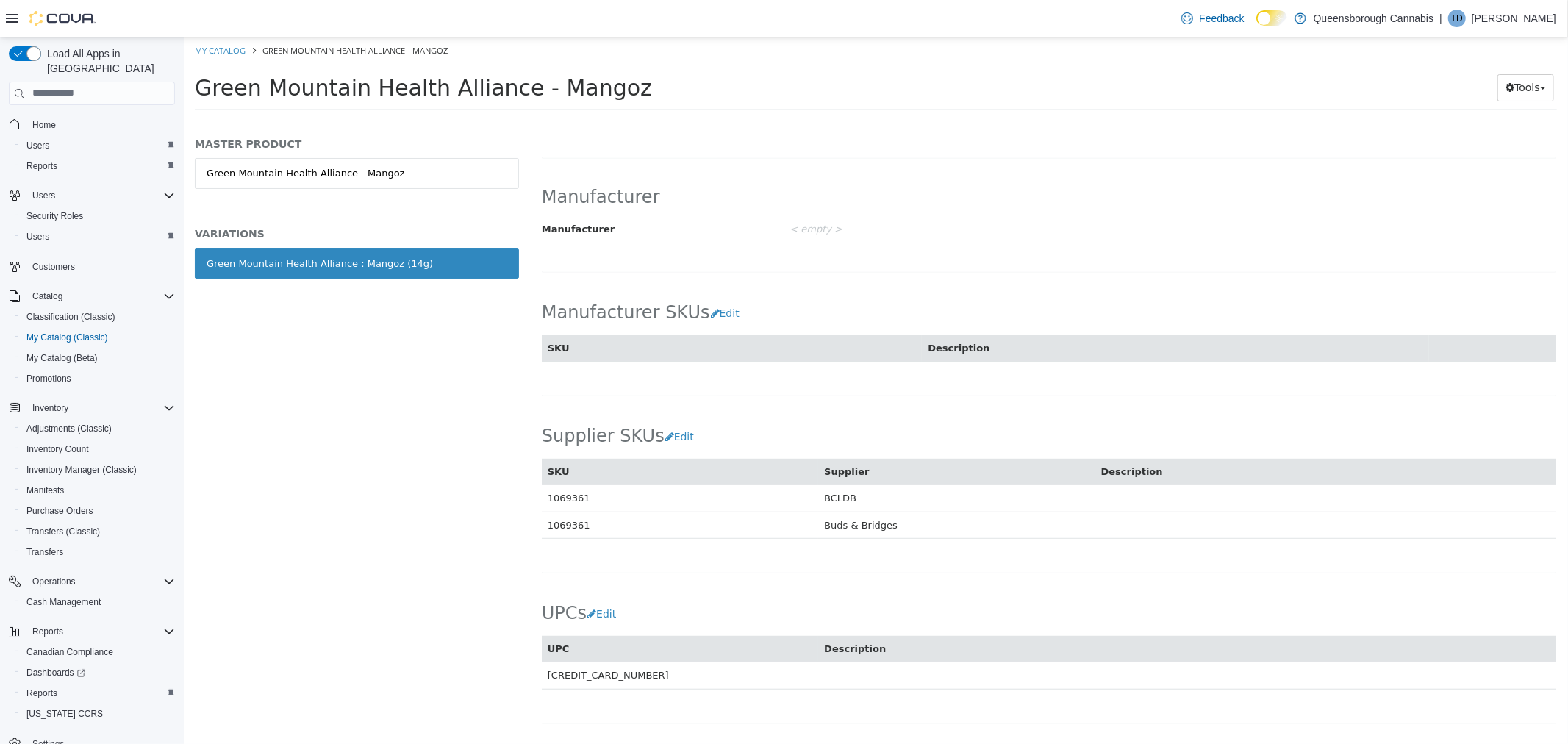
click at [577, 522] on td "1069361" at bounding box center [680, 525] width 277 height 27
copy td "1069361"
